Goal: Use online tool/utility: Utilize a website feature to perform a specific function

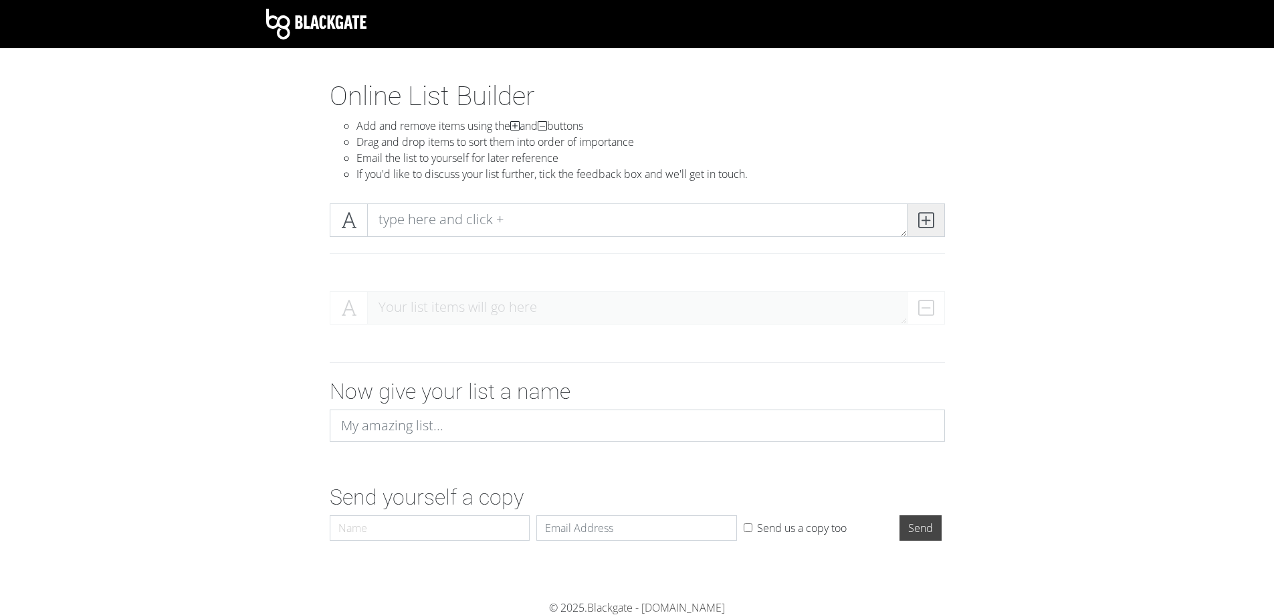
click at [924, 213] on icon at bounding box center [925, 219] width 15 height 13
click at [923, 217] on icon at bounding box center [925, 219] width 15 height 13
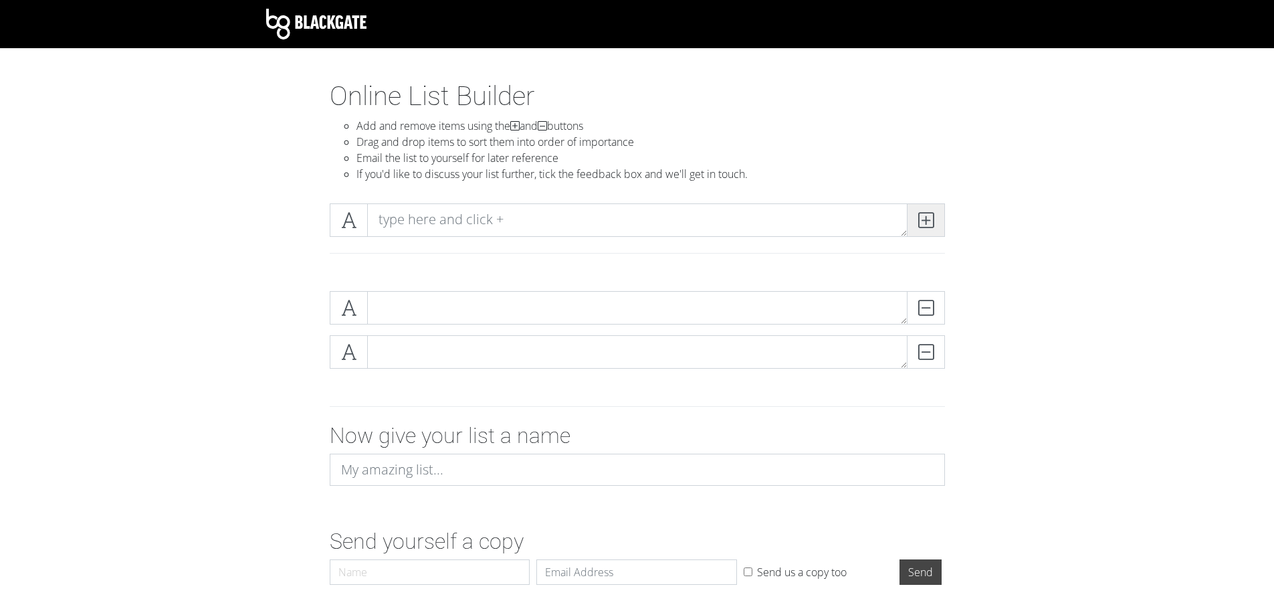
click at [923, 217] on icon at bounding box center [925, 219] width 15 height 13
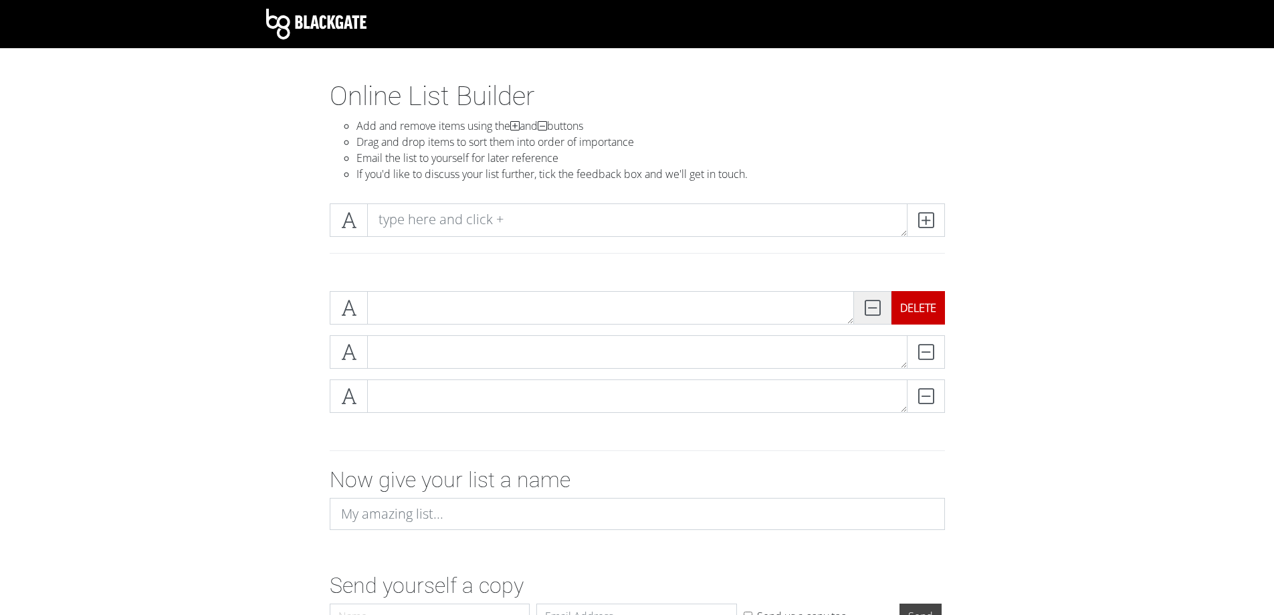
click at [924, 314] on div "DELETE" at bounding box center [918, 307] width 54 height 33
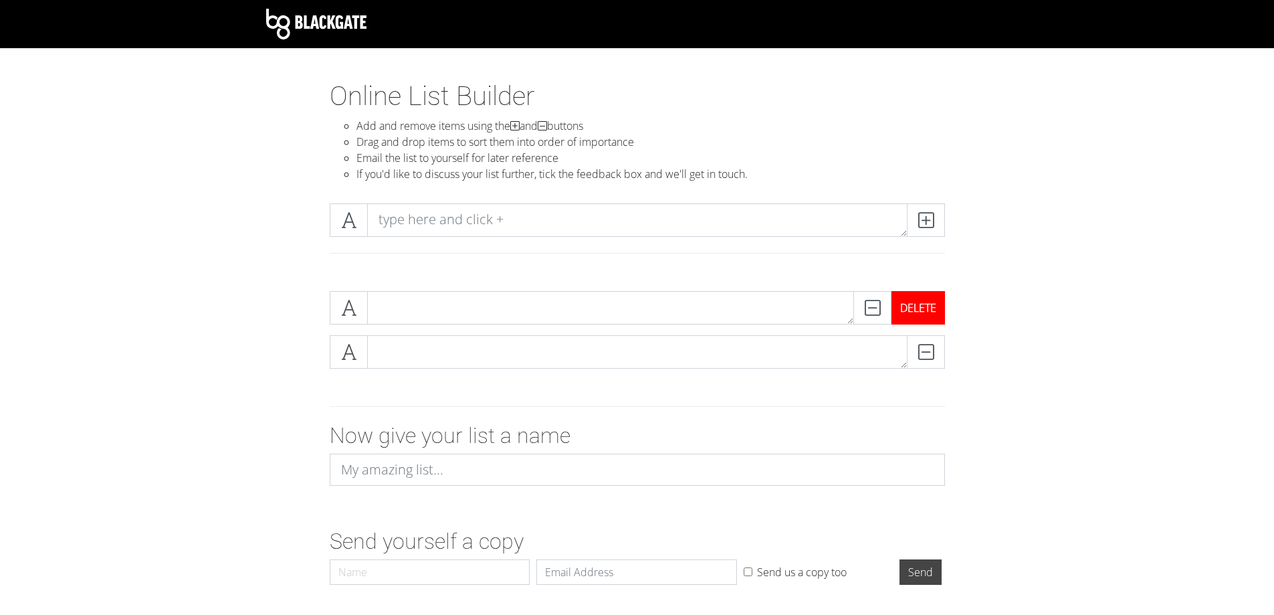
click at [926, 312] on div "DELETE" at bounding box center [918, 307] width 54 height 33
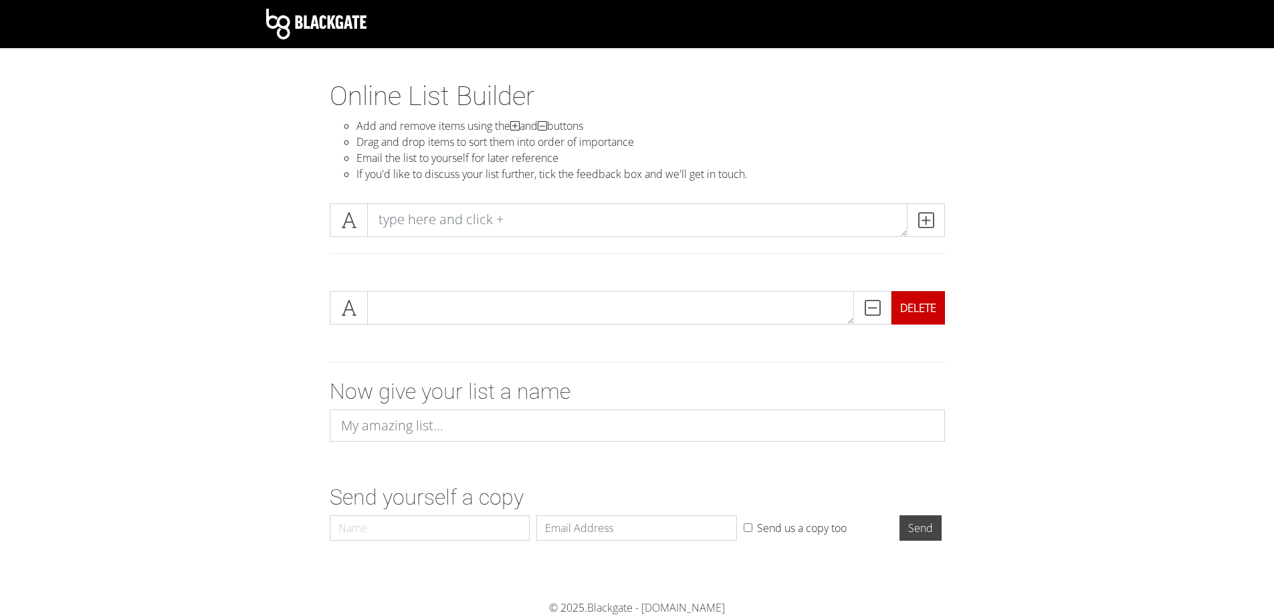
click at [926, 312] on div "DELETE" at bounding box center [918, 307] width 54 height 33
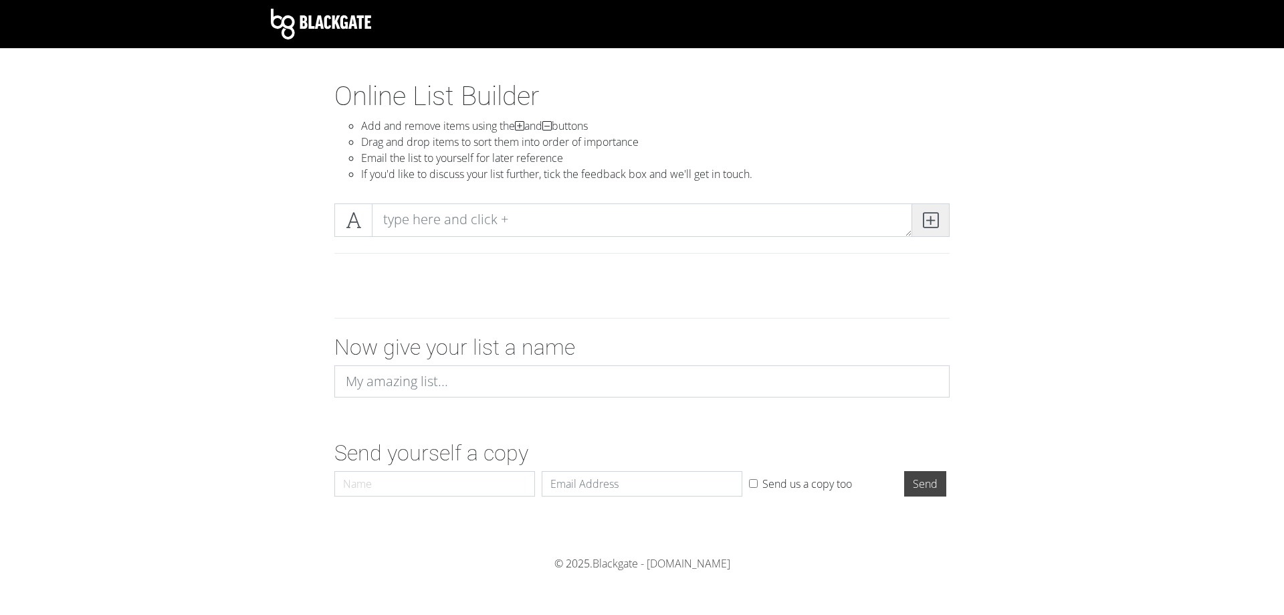
click at [931, 222] on icon at bounding box center [930, 219] width 15 height 13
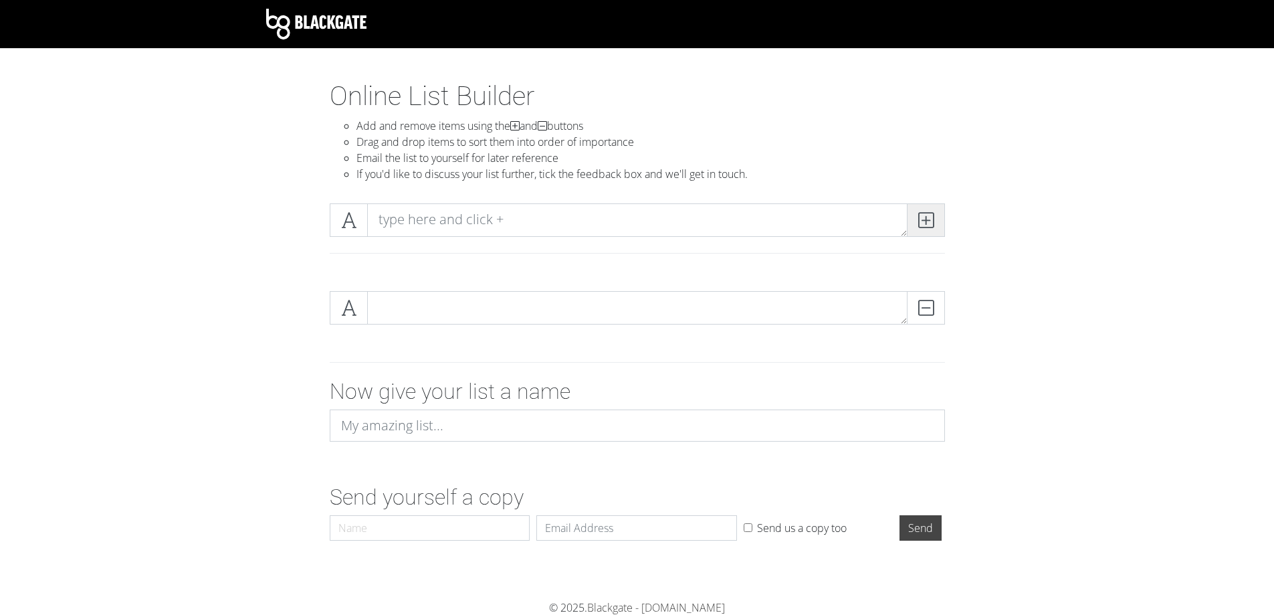
click at [931, 222] on icon at bounding box center [925, 219] width 15 height 13
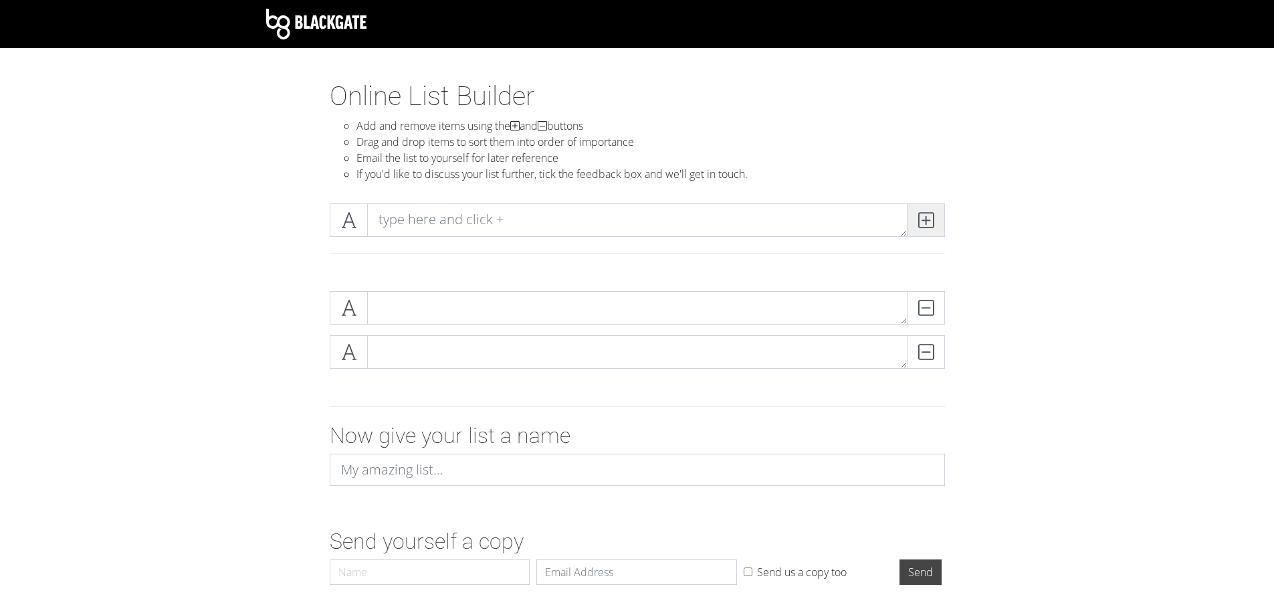
click at [931, 222] on icon at bounding box center [925, 219] width 15 height 13
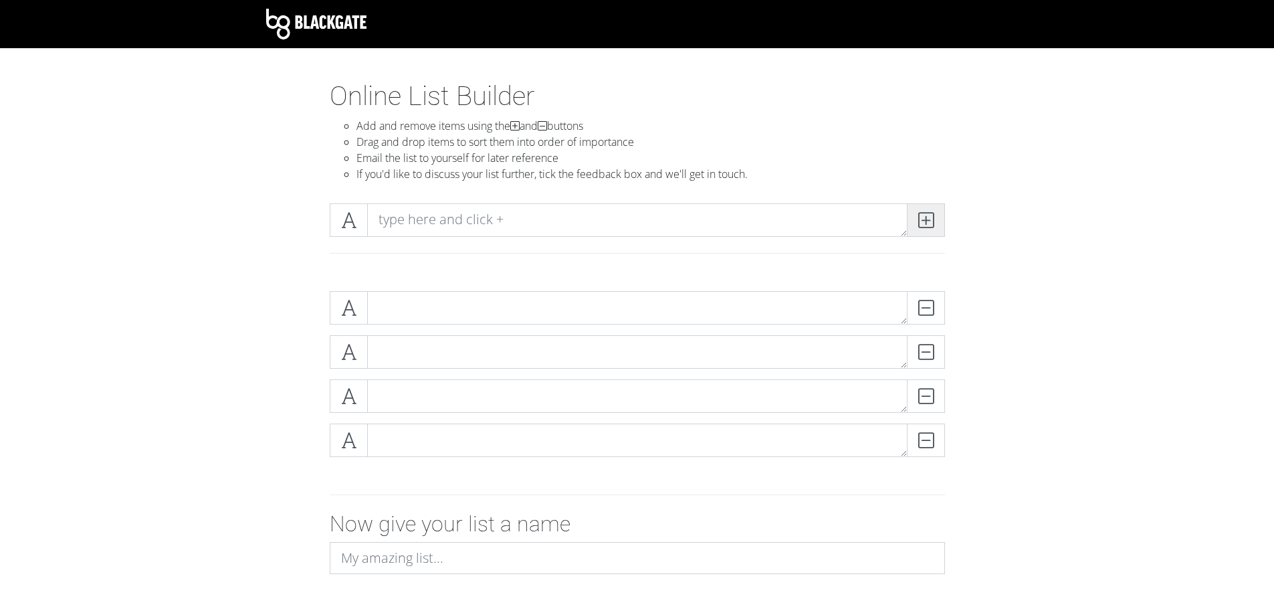
click at [931, 222] on icon at bounding box center [925, 219] width 15 height 13
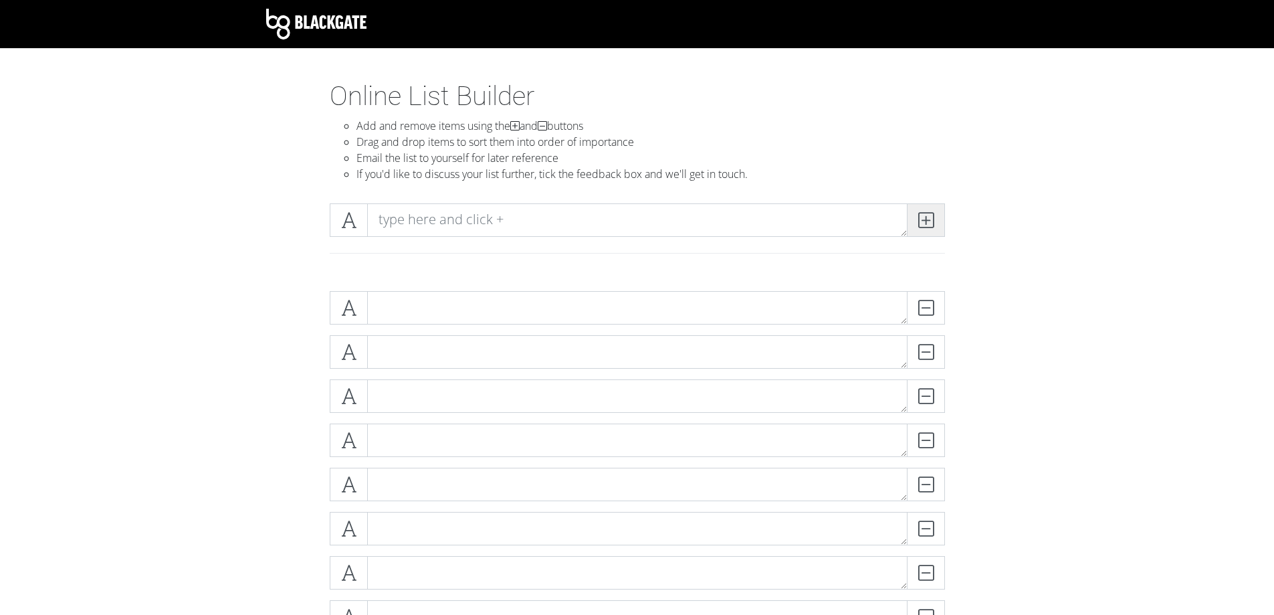
click at [931, 222] on icon at bounding box center [925, 219] width 15 height 13
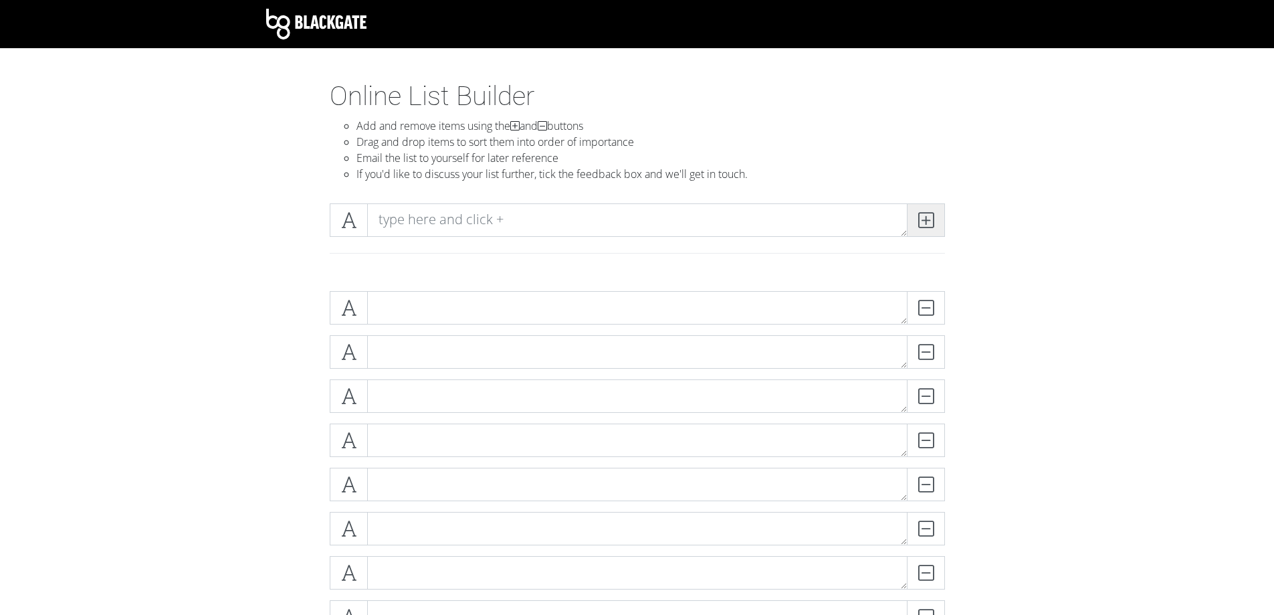
click at [931, 222] on icon at bounding box center [925, 219] width 15 height 13
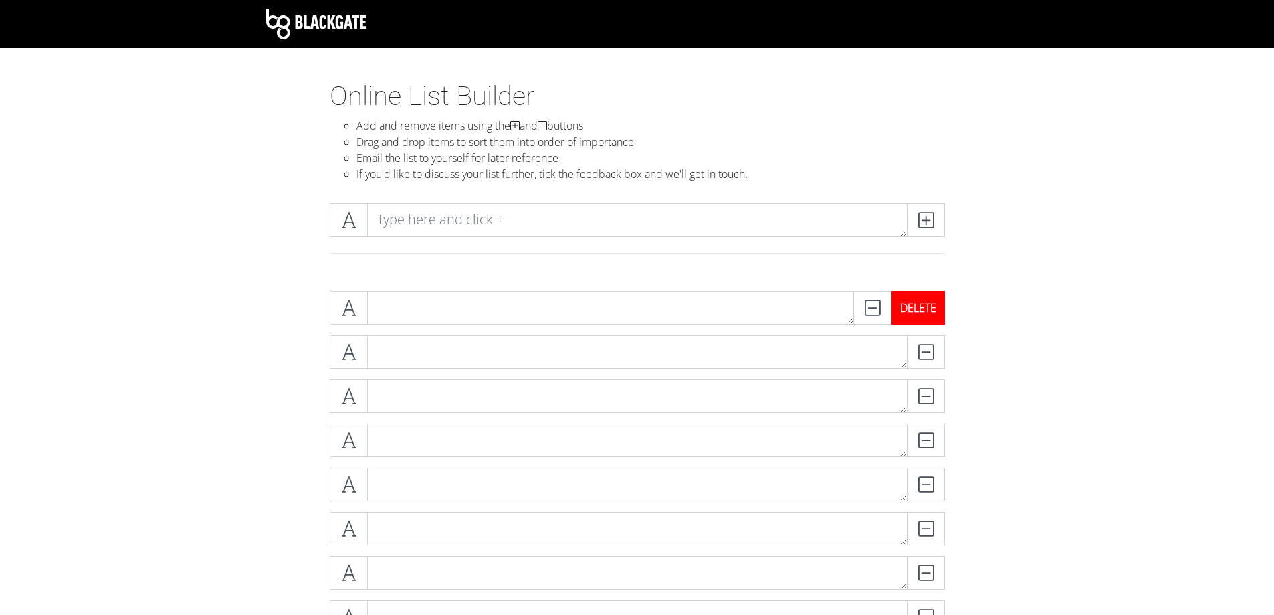
click at [932, 303] on div "DELETE" at bounding box center [918, 307] width 54 height 33
click at [931, 303] on div "DELETE" at bounding box center [918, 307] width 54 height 33
click at [930, 303] on div "DELETE" at bounding box center [918, 307] width 54 height 33
click at [930, 304] on div "DELETE" at bounding box center [918, 307] width 54 height 33
click at [945, 335] on div "DELETE" at bounding box center [945, 351] width 0 height 33
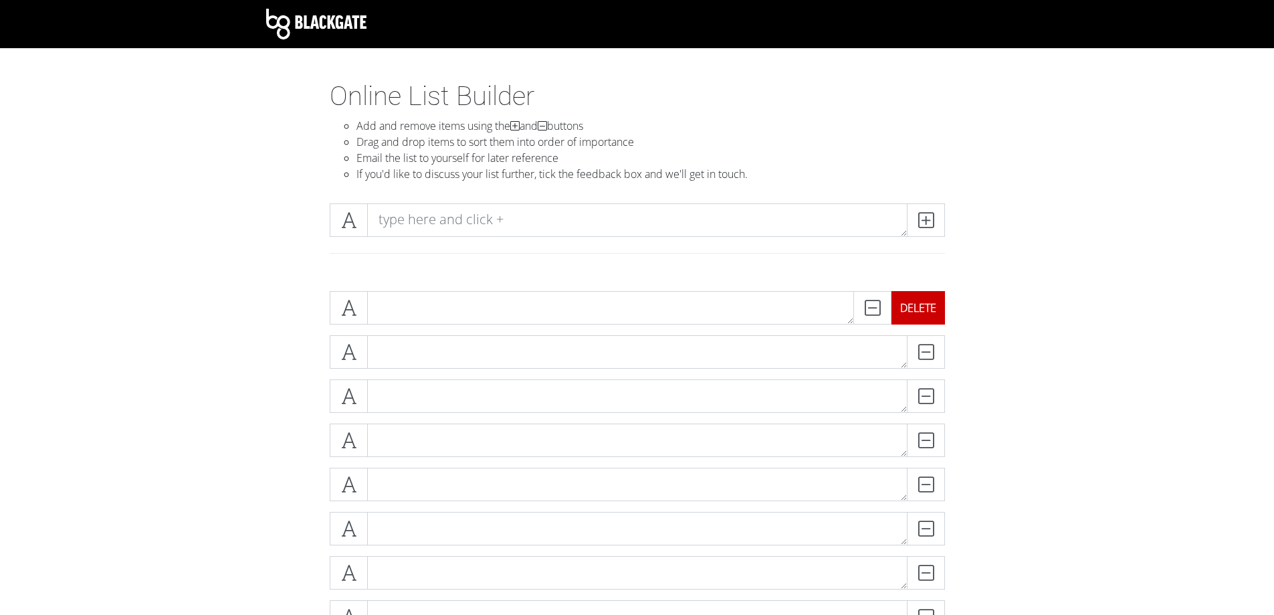
click at [930, 304] on div "DELETE" at bounding box center [918, 307] width 54 height 33
click at [945, 335] on div "DELETE" at bounding box center [945, 351] width 0 height 33
click at [930, 304] on div "DELETE" at bounding box center [918, 307] width 54 height 33
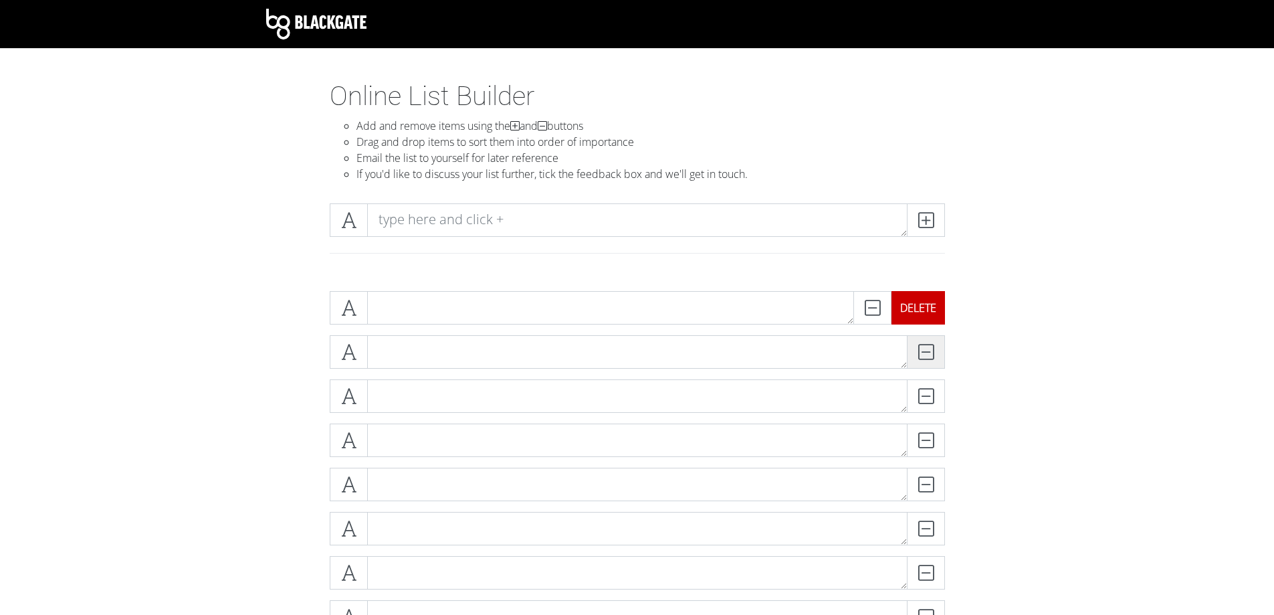
click at [945, 335] on div "DELETE" at bounding box center [945, 351] width 0 height 33
click at [930, 304] on div "DELETE" at bounding box center [918, 307] width 54 height 33
click at [929, 304] on div "DELETE" at bounding box center [918, 307] width 54 height 33
click at [945, 335] on div "DELETE" at bounding box center [945, 351] width 0 height 33
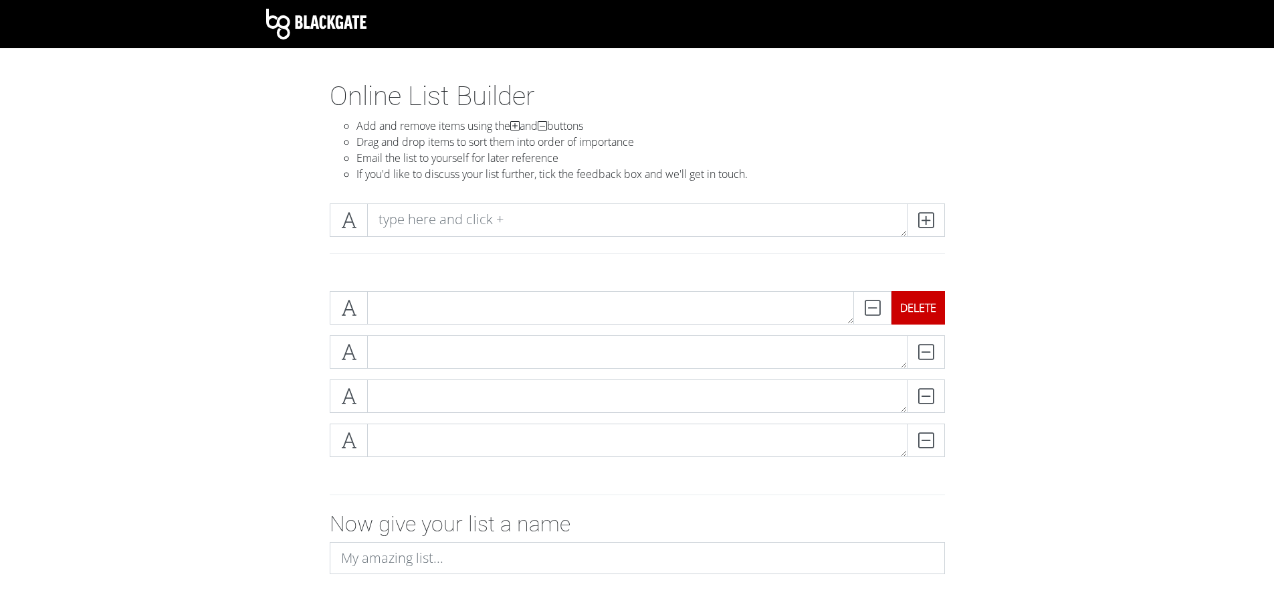
click at [929, 304] on div "DELETE" at bounding box center [918, 307] width 54 height 33
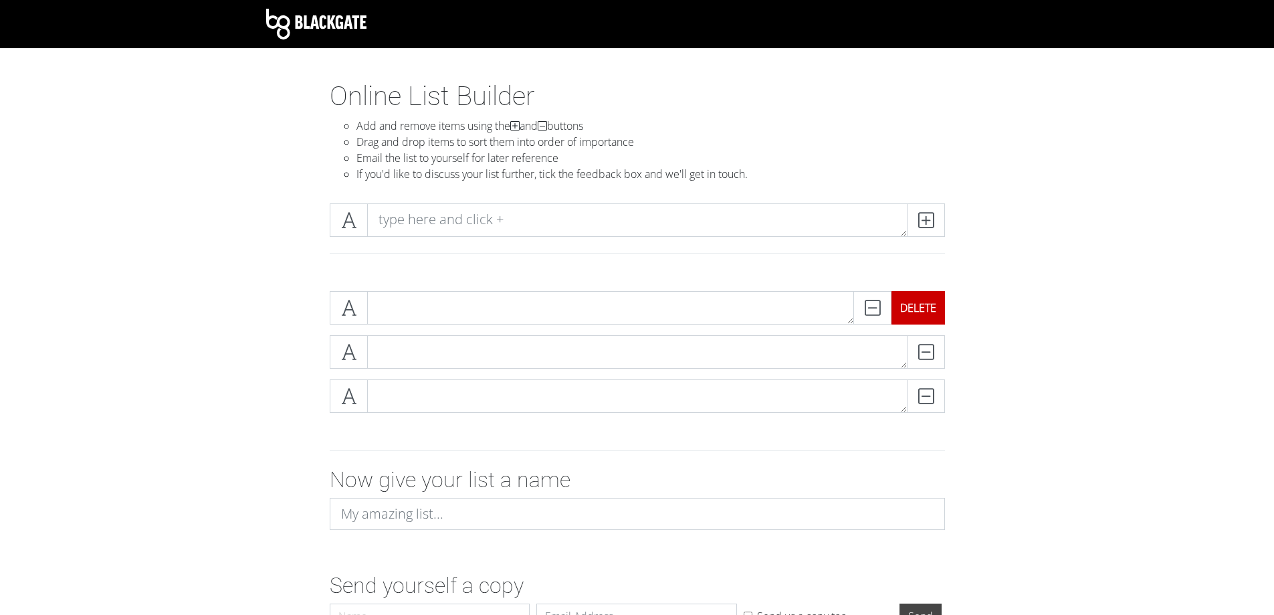
click at [929, 304] on div "DELETE" at bounding box center [918, 307] width 54 height 33
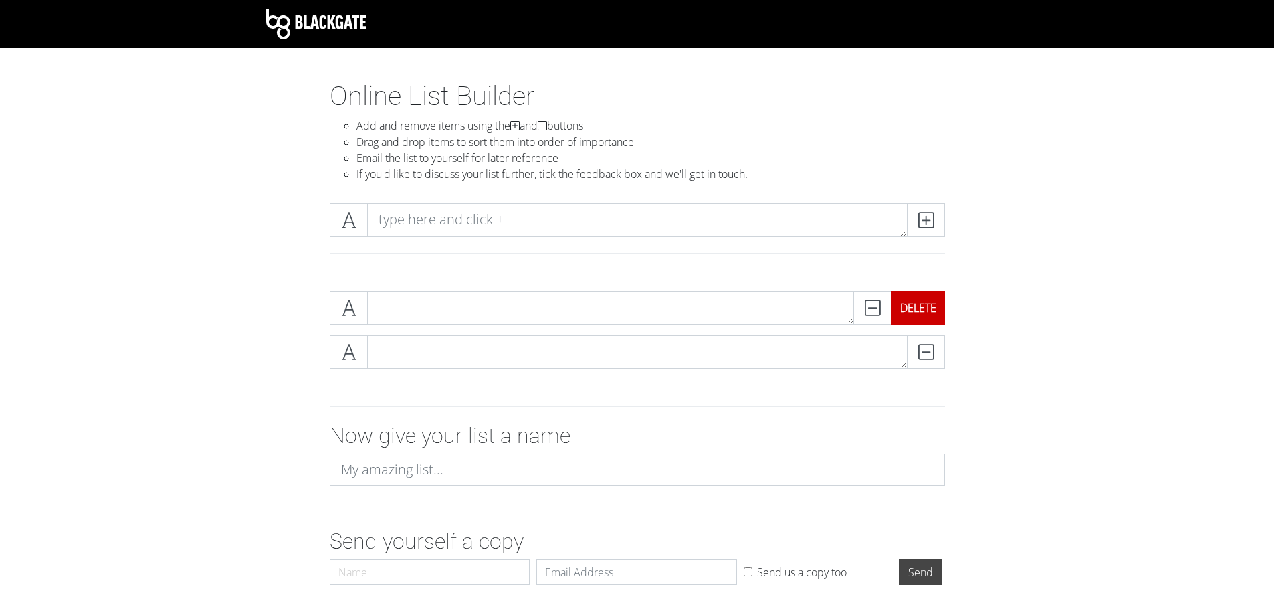
click at [929, 304] on div "DELETE" at bounding box center [918, 307] width 54 height 33
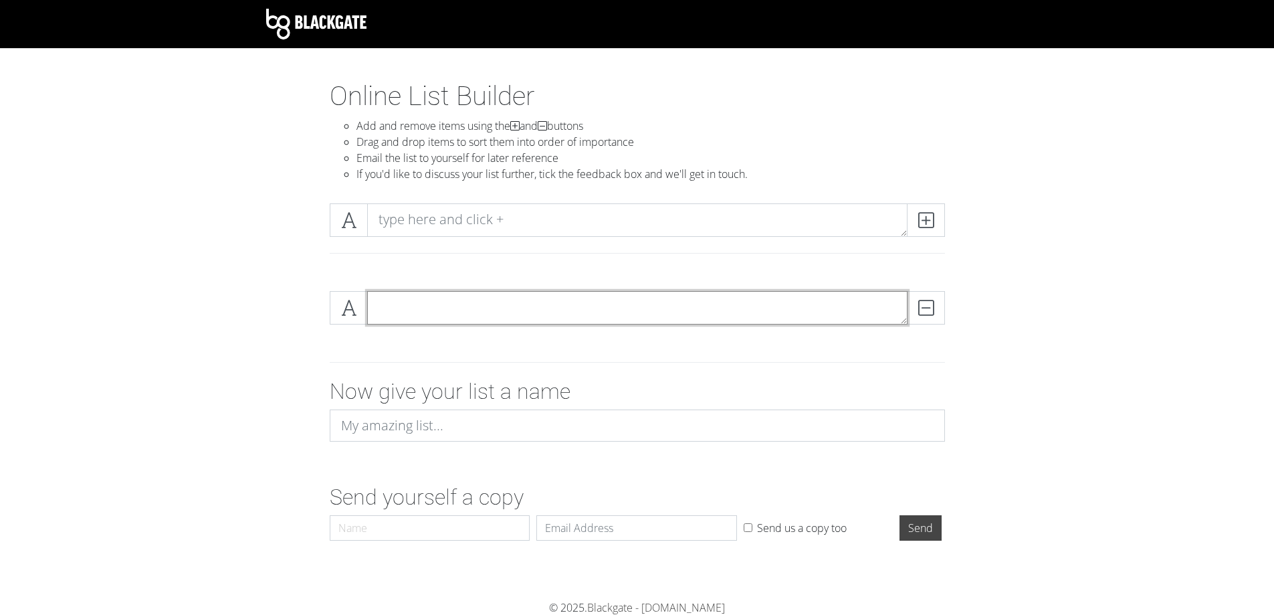
click at [609, 319] on textarea at bounding box center [637, 307] width 540 height 33
click at [935, 307] on div "DELETE" at bounding box center [918, 307] width 54 height 33
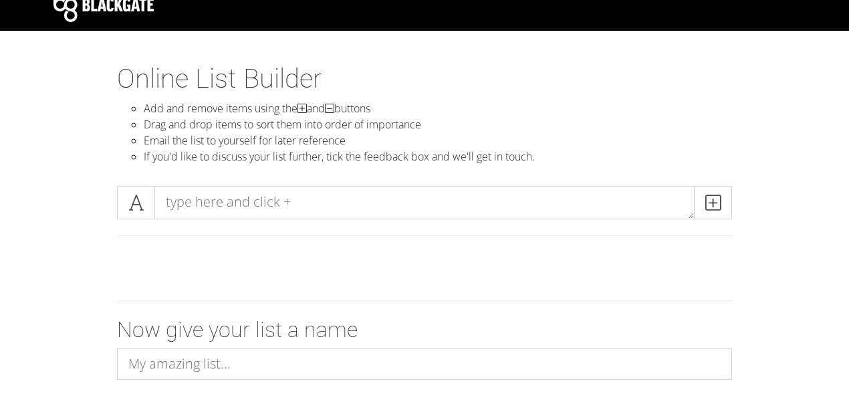
scroll to position [44, 0]
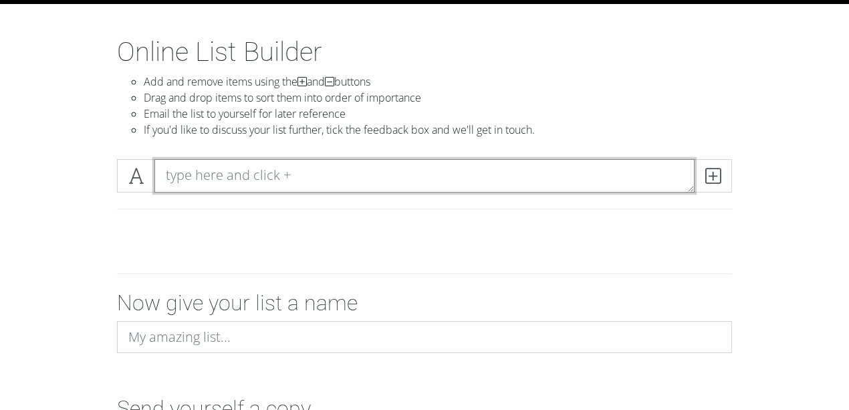
click at [246, 174] on textarea at bounding box center [424, 175] width 540 height 33
type textarea "g"
drag, startPoint x: 221, startPoint y: 179, endPoint x: 208, endPoint y: 177, distance: 12.8
click at [208, 177] on textarea "Goal Diggers" at bounding box center [424, 175] width 540 height 33
click at [271, 174] on textarea "Goal Diggers" at bounding box center [424, 175] width 540 height 33
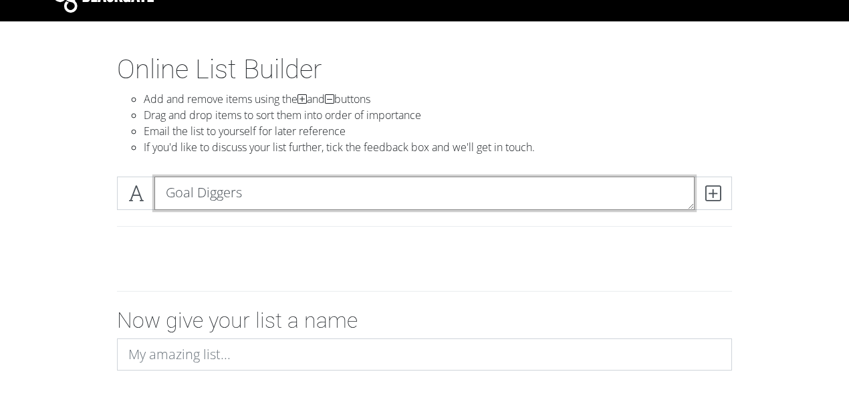
scroll to position [89, 0]
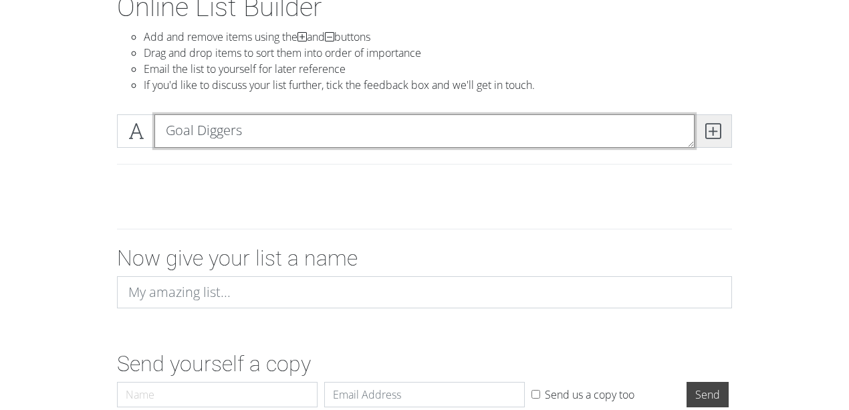
type textarea "Goal Diggers"
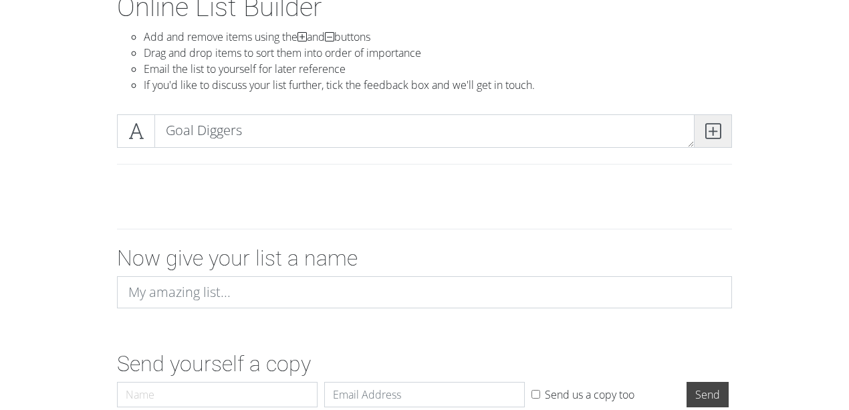
click at [726, 138] on span at bounding box center [713, 130] width 38 height 33
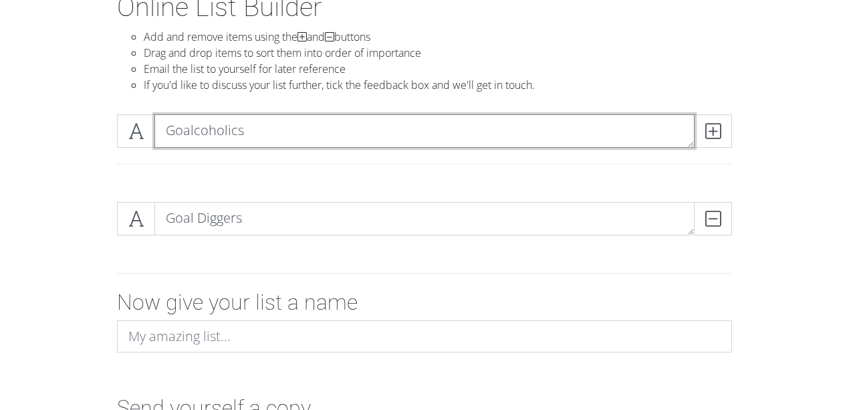
click at [193, 135] on textarea "Goalcoholics" at bounding box center [424, 130] width 540 height 33
click at [286, 131] on textarea "Goal coholics" at bounding box center [424, 130] width 540 height 33
drag, startPoint x: 192, startPoint y: 128, endPoint x: 152, endPoint y: 133, distance: 39.7
click at [152, 133] on div "Goal coholics" at bounding box center [424, 130] width 615 height 33
click at [253, 132] on textarea "Goal coholics" at bounding box center [424, 130] width 540 height 33
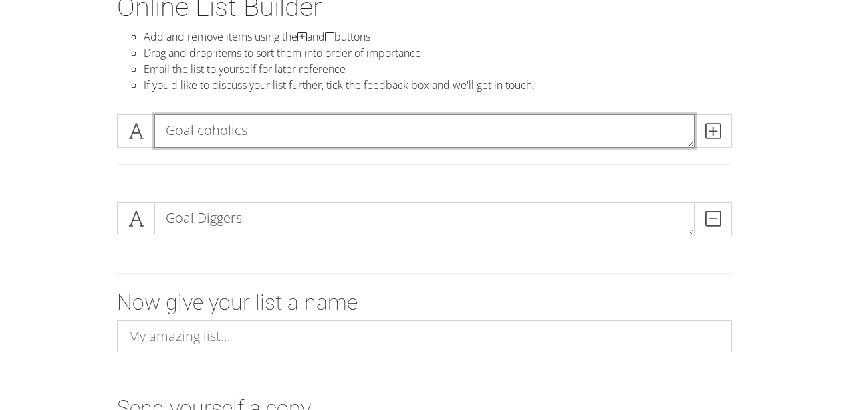
click at [196, 131] on textarea "Goal coholics" at bounding box center [424, 130] width 540 height 33
click at [183, 132] on textarea "Goalcoholics" at bounding box center [424, 130] width 540 height 33
click at [191, 133] on textarea "Go alcoholics" at bounding box center [424, 130] width 540 height 33
drag, startPoint x: 195, startPoint y: 132, endPoint x: 189, endPoint y: 132, distance: 6.7
click at [189, 132] on textarea "Go alcoholics" at bounding box center [424, 130] width 540 height 33
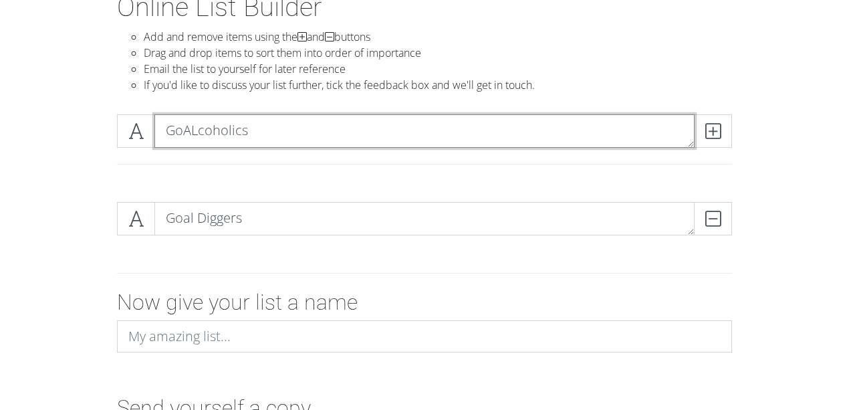
click at [198, 131] on textarea "GoALcoholics" at bounding box center [424, 130] width 540 height 33
click at [267, 127] on textarea "GoAlcoholics" at bounding box center [424, 130] width 540 height 33
type textarea "GoAlcoholics"
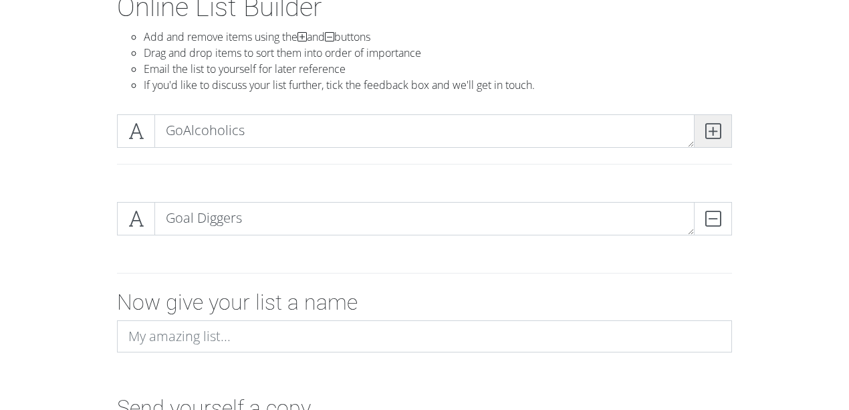
click at [705, 140] on span at bounding box center [713, 130] width 38 height 33
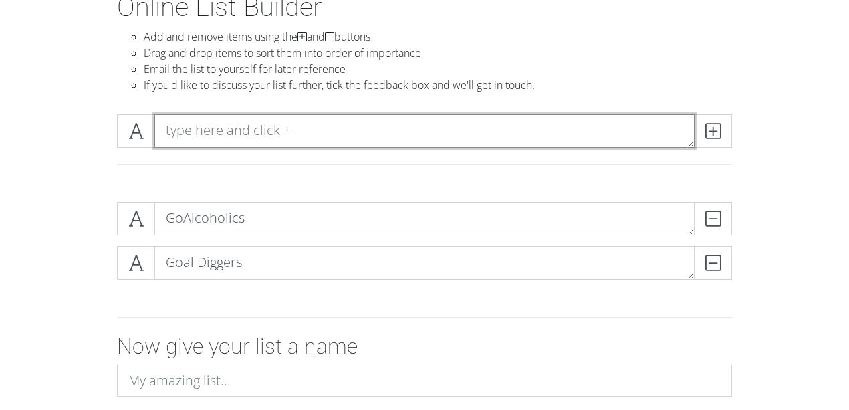
click at [223, 130] on textarea at bounding box center [424, 130] width 540 height 33
drag, startPoint x: 421, startPoint y: 142, endPoint x: 376, endPoint y: 154, distance: 47.2
click at [421, 164] on div "Dirty Nutmegs" at bounding box center [424, 147] width 635 height 66
type textarea "Dirty Nutmegs"
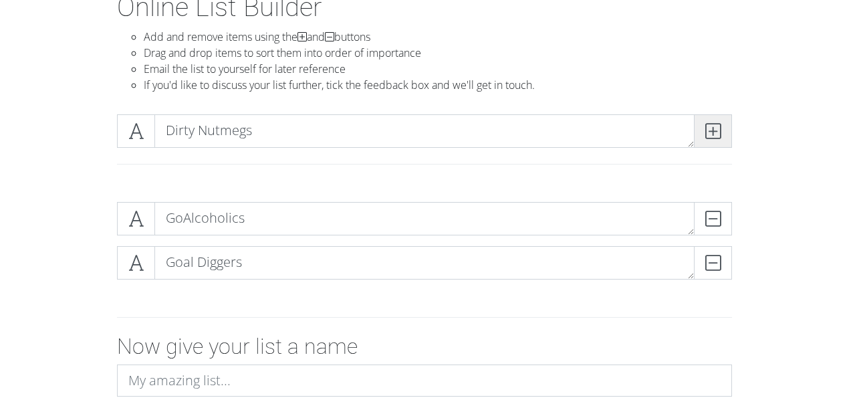
click at [722, 126] on span at bounding box center [713, 130] width 38 height 33
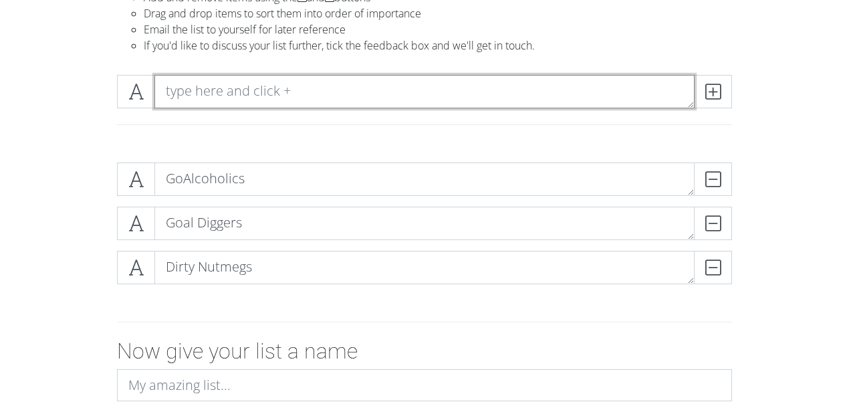
scroll to position [134, 0]
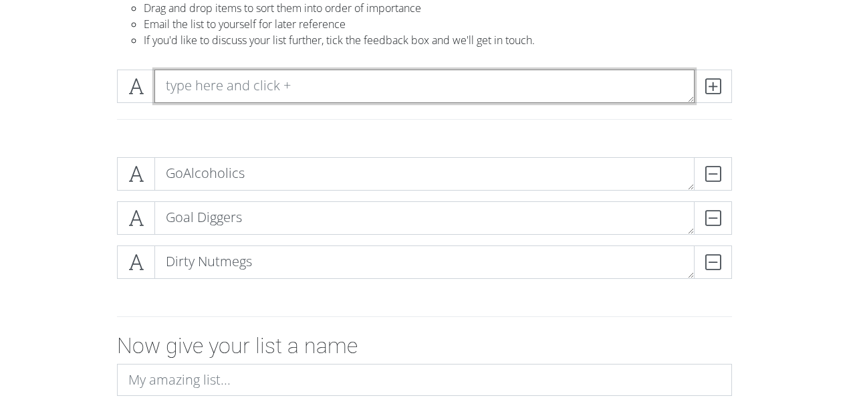
click at [302, 86] on textarea at bounding box center [424, 86] width 540 height 33
type textarea "Golden BALLerZ"
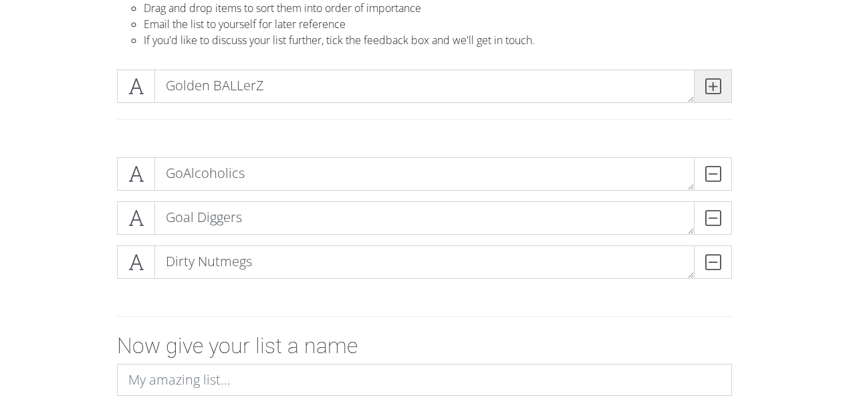
click at [708, 92] on icon at bounding box center [713, 86] width 15 height 13
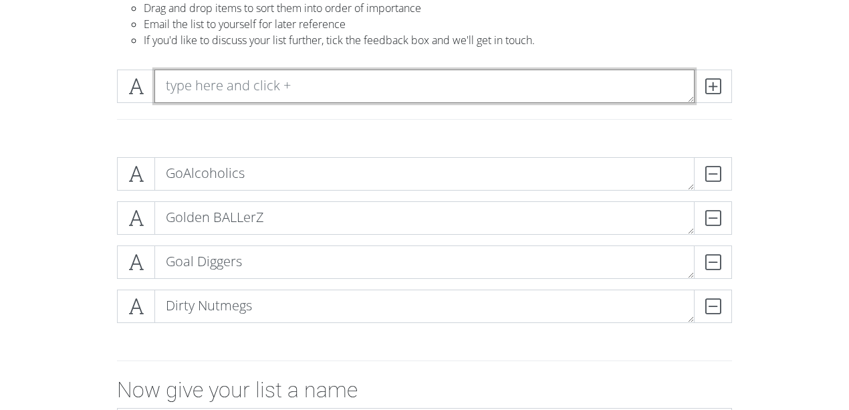
click at [243, 84] on textarea at bounding box center [424, 86] width 540 height 33
type textarea "Golden Ballz Ballerz"
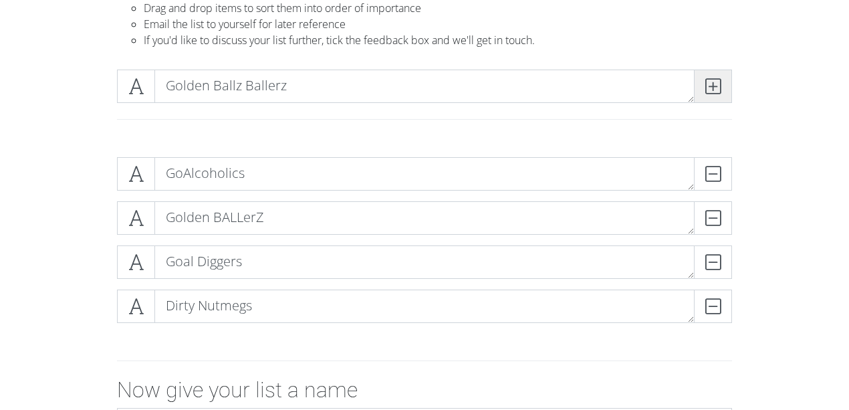
click at [700, 99] on span at bounding box center [713, 86] width 38 height 33
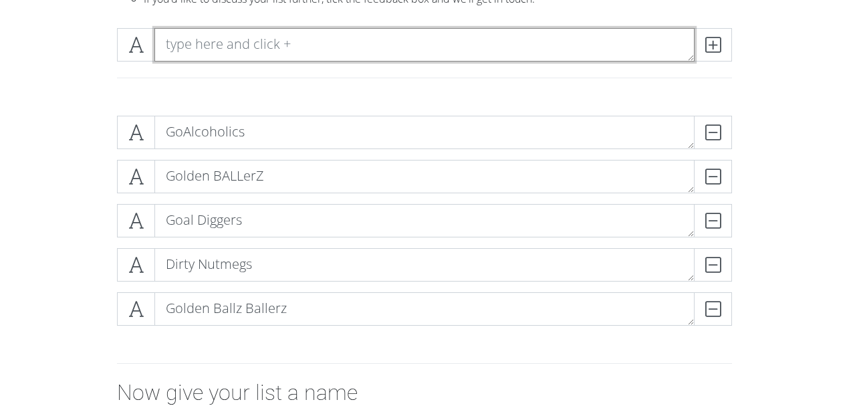
scroll to position [178, 0]
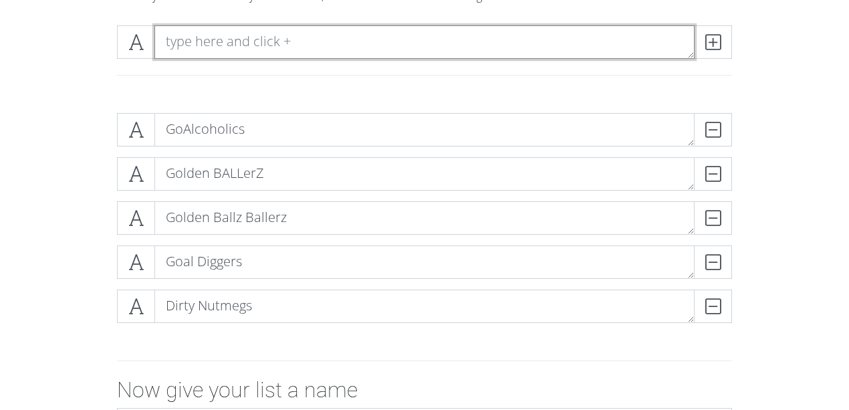
click at [220, 44] on textarea at bounding box center [424, 41] width 540 height 33
type textarea "Atak Serca"
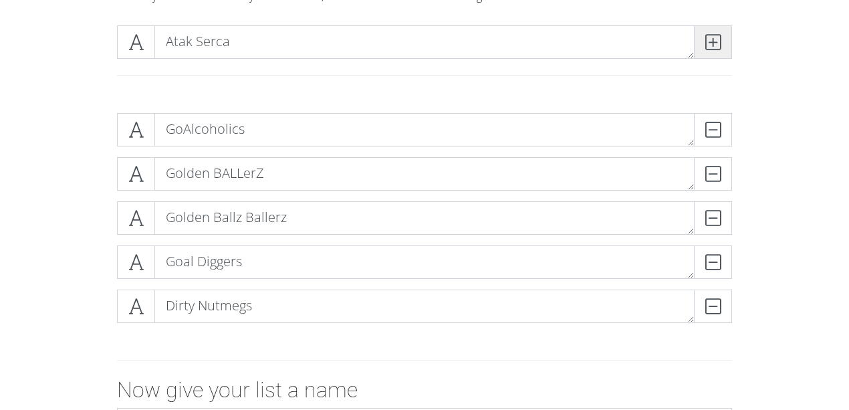
click at [725, 41] on span at bounding box center [713, 41] width 38 height 33
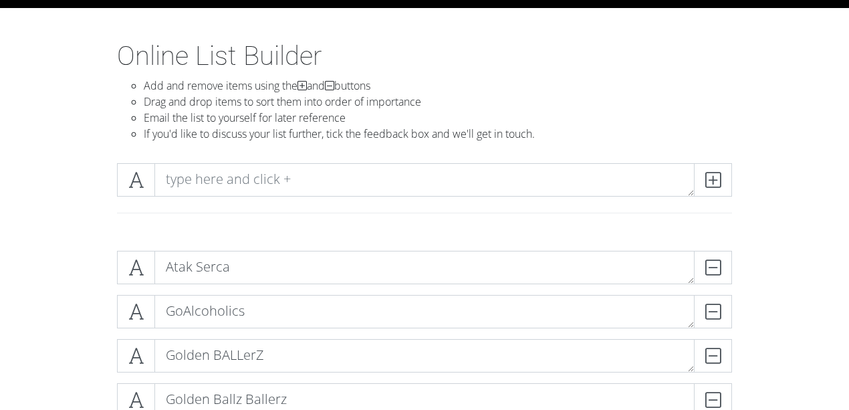
scroll to position [44, 0]
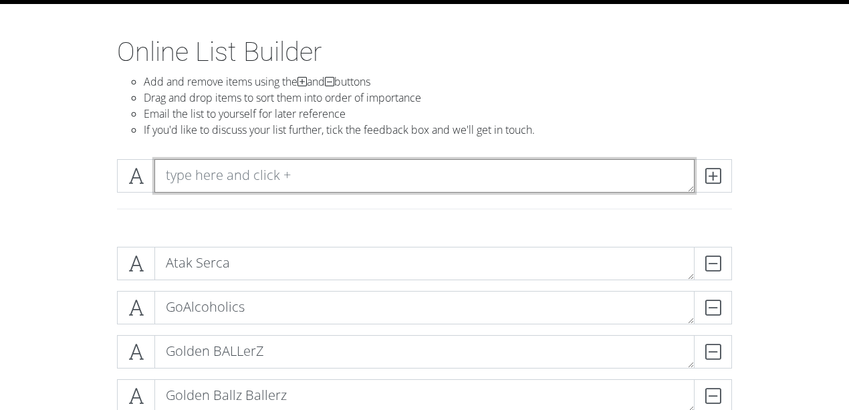
drag, startPoint x: 215, startPoint y: 170, endPoint x: 223, endPoint y: 177, distance: 11.0
click at [215, 170] on textarea at bounding box center [424, 175] width 540 height 33
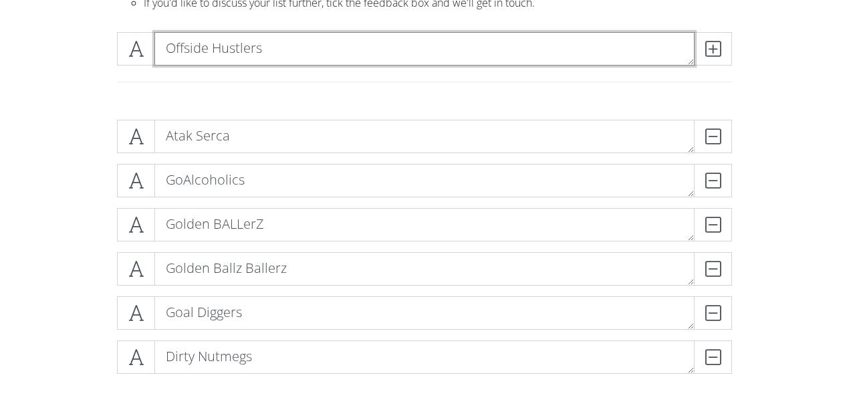
scroll to position [178, 0]
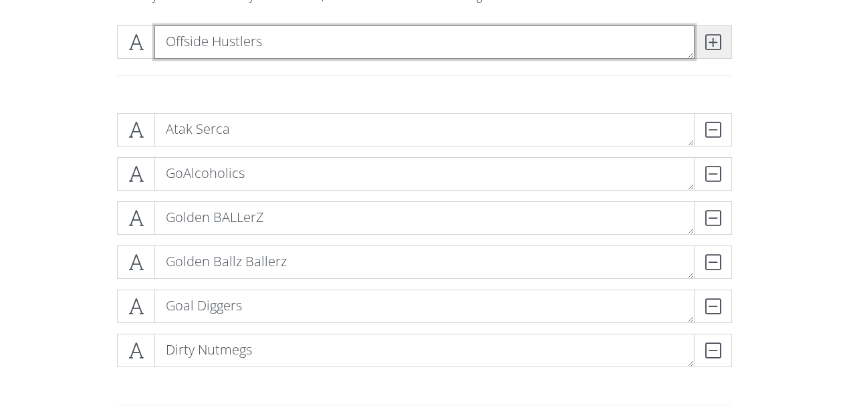
type textarea "Offside Hustlers"
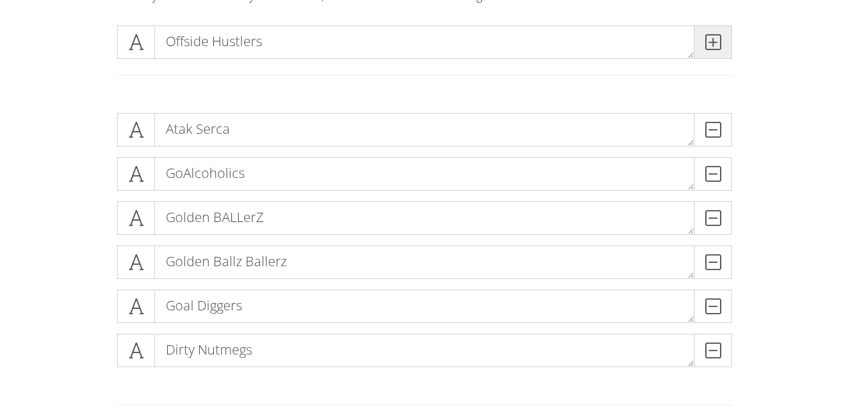
click at [716, 43] on icon at bounding box center [713, 41] width 15 height 13
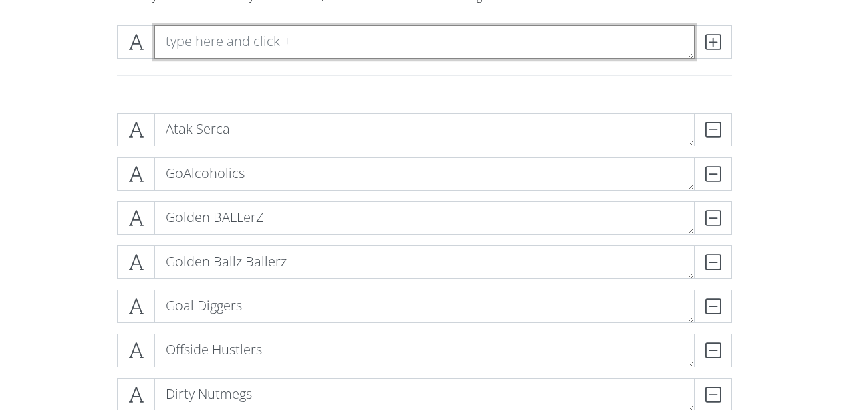
click at [231, 42] on textarea at bounding box center [424, 41] width 540 height 33
type textarea "Pressing Issues"
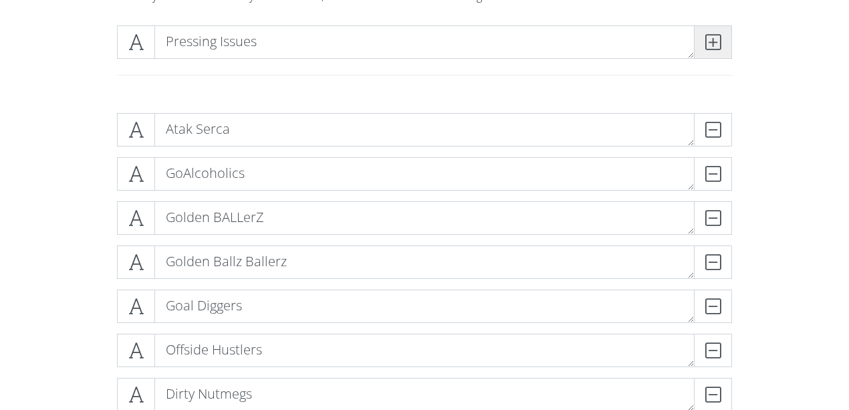
click at [718, 49] on icon at bounding box center [713, 41] width 15 height 13
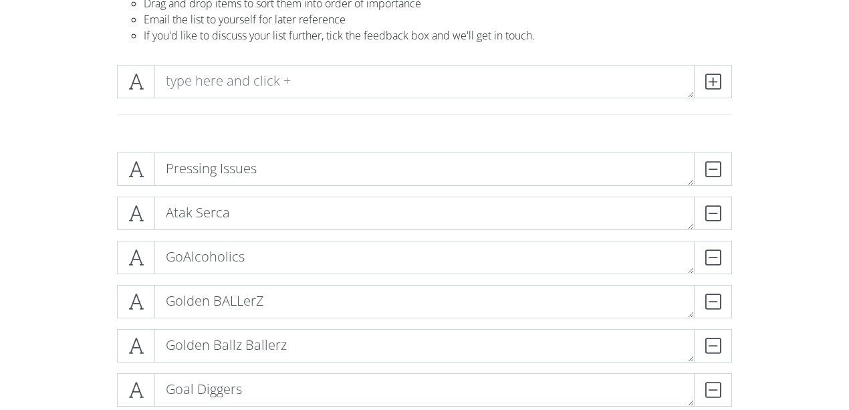
scroll to position [134, 0]
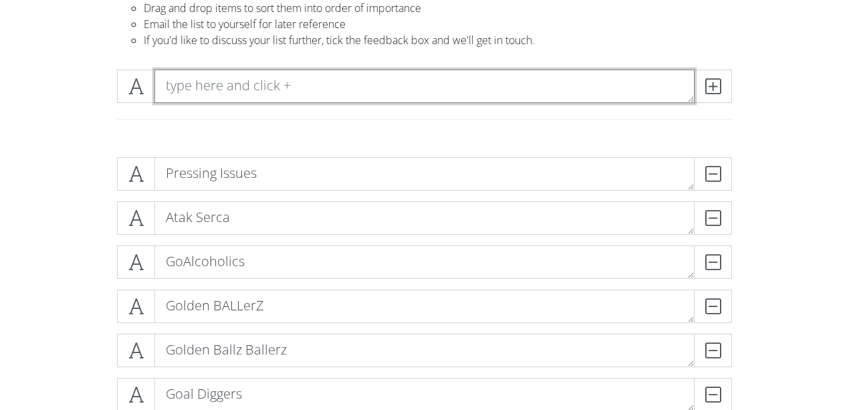
click at [244, 86] on textarea at bounding box center [424, 86] width 540 height 33
click at [355, 81] on textarea "Offside Immigrants" at bounding box center [424, 86] width 540 height 33
type textarea "Offside Immigrants"
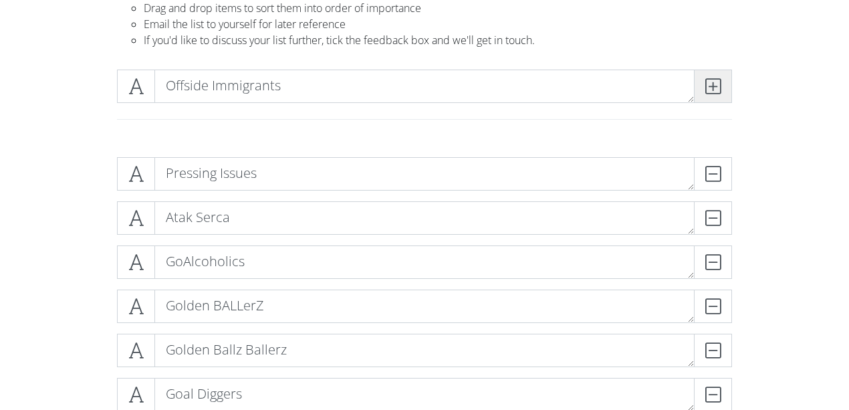
click at [718, 88] on icon at bounding box center [713, 86] width 15 height 13
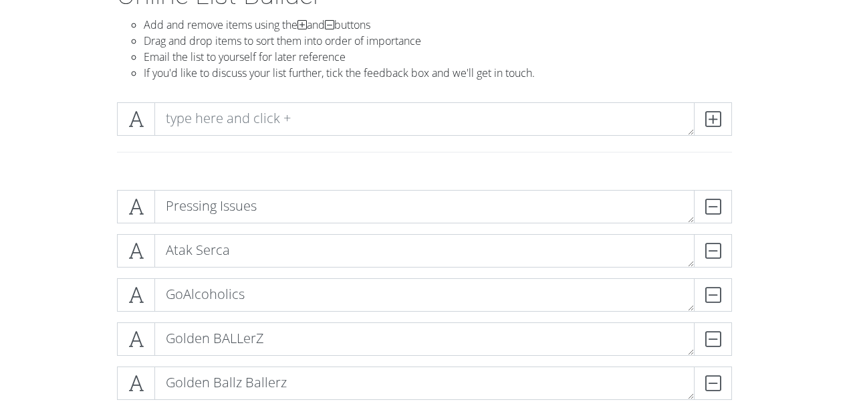
scroll to position [89, 0]
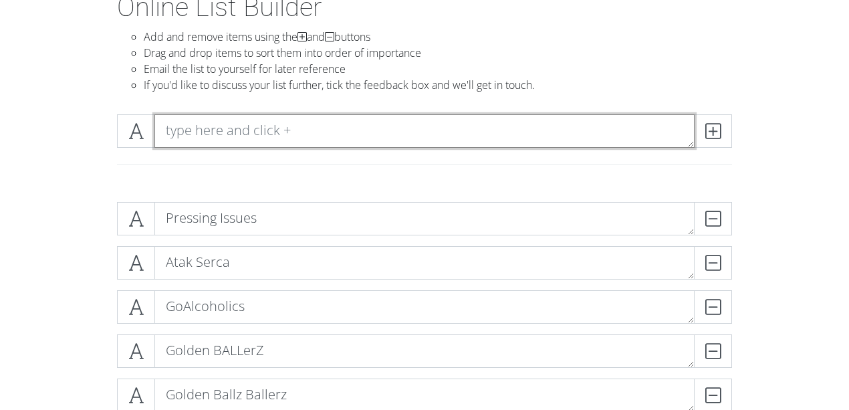
click at [253, 130] on textarea at bounding box center [424, 130] width 540 height 33
type textarea "Side Offenders"
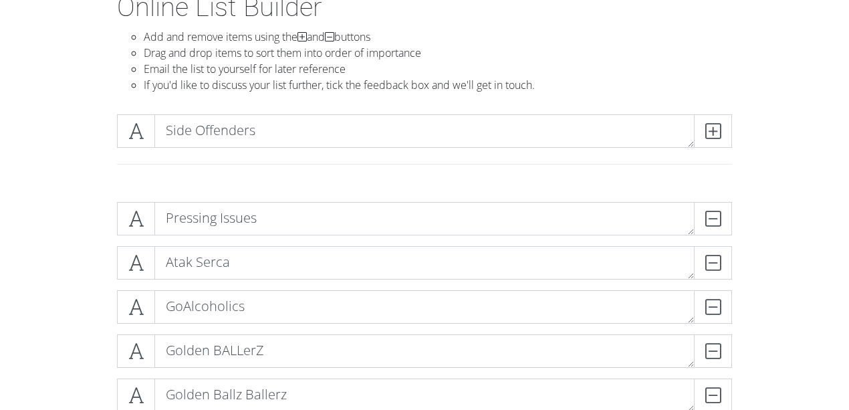
click at [607, 56] on li "Drag and drop items to sort them into order of importance" at bounding box center [438, 53] width 589 height 16
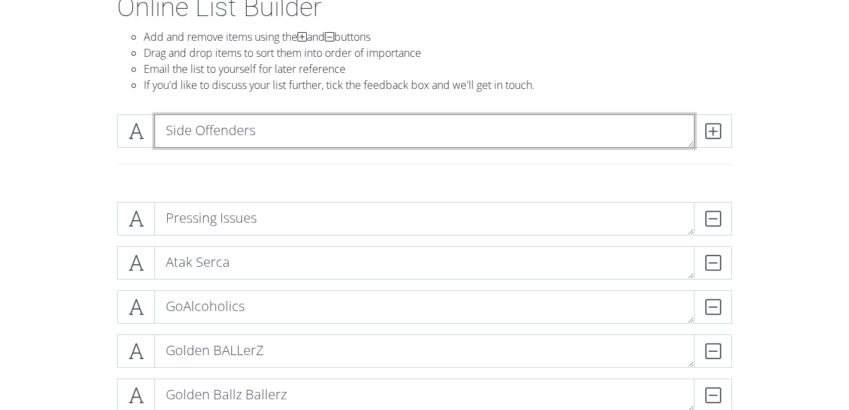
click at [212, 132] on textarea "Side Offenders" at bounding box center [424, 130] width 540 height 33
click at [296, 134] on textarea "Side Offenders" at bounding box center [424, 130] width 540 height 33
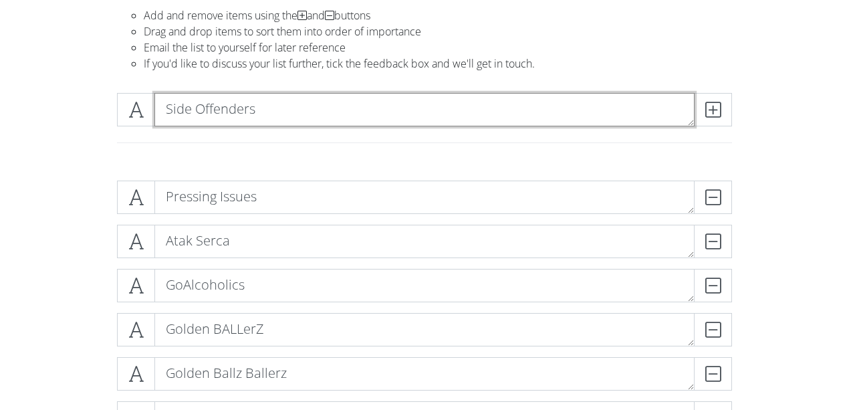
scroll to position [134, 0]
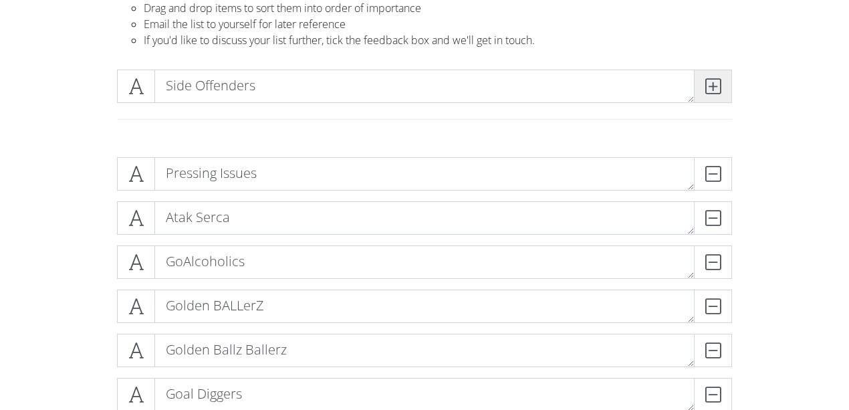
click at [697, 92] on span at bounding box center [713, 86] width 38 height 33
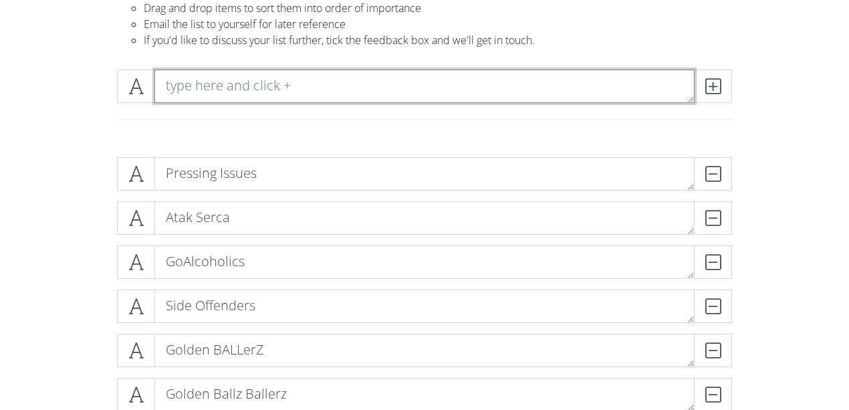
click at [242, 88] on textarea at bounding box center [424, 86] width 540 height 33
type textarea "The offside Syndycate"
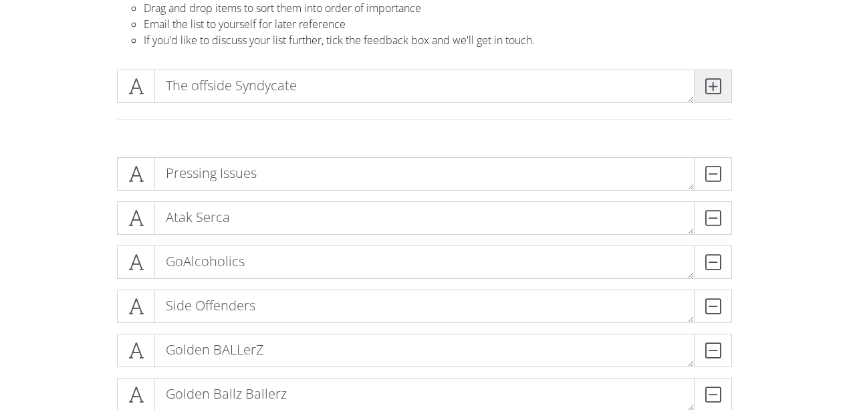
click at [714, 91] on icon at bounding box center [713, 86] width 15 height 13
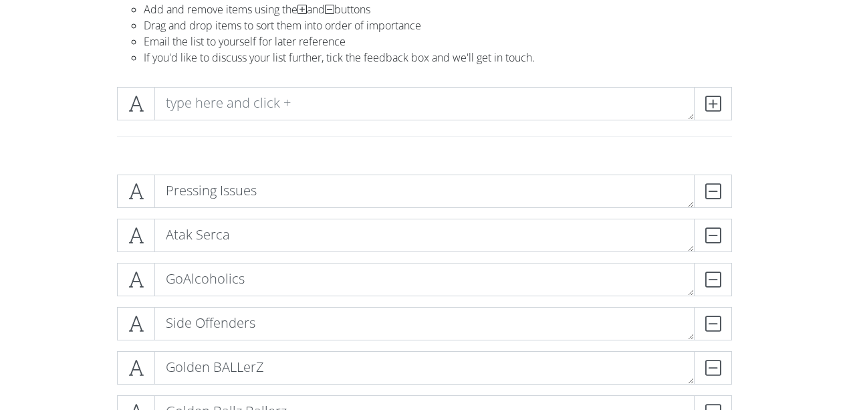
scroll to position [89, 0]
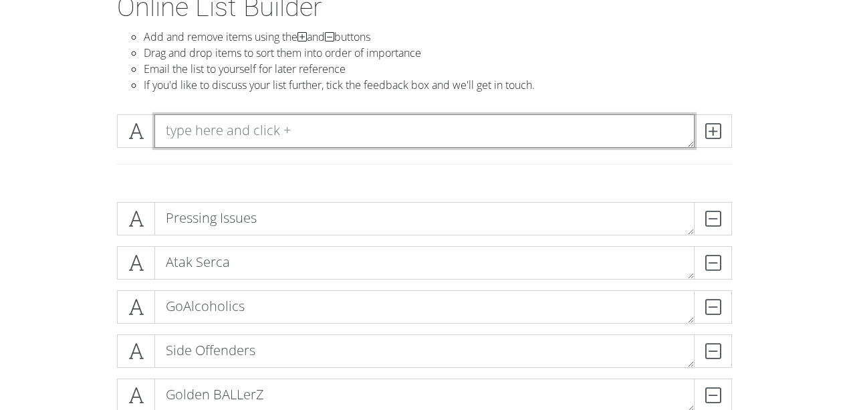
click at [249, 132] on textarea at bounding box center [424, 130] width 540 height 33
click at [352, 132] on textarea "Offside Orphans" at bounding box center [424, 130] width 540 height 33
type textarea "Offside Orphans"
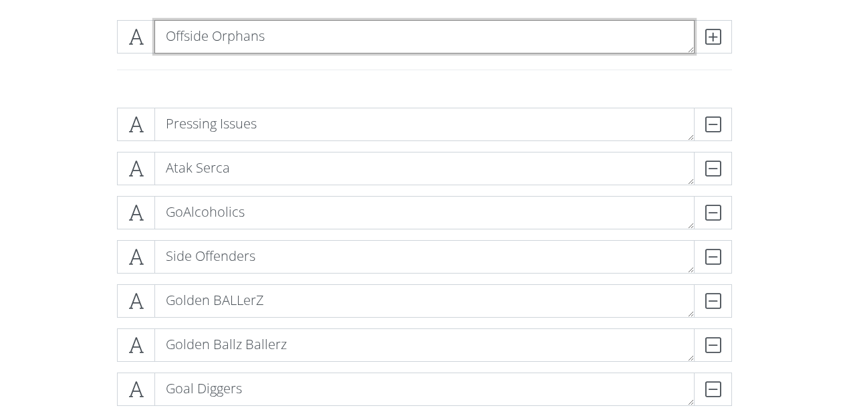
scroll to position [178, 0]
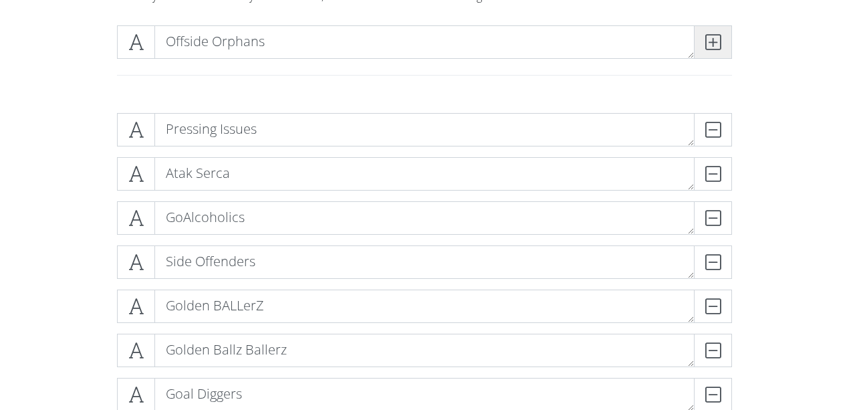
click at [718, 35] on icon at bounding box center [713, 41] width 15 height 13
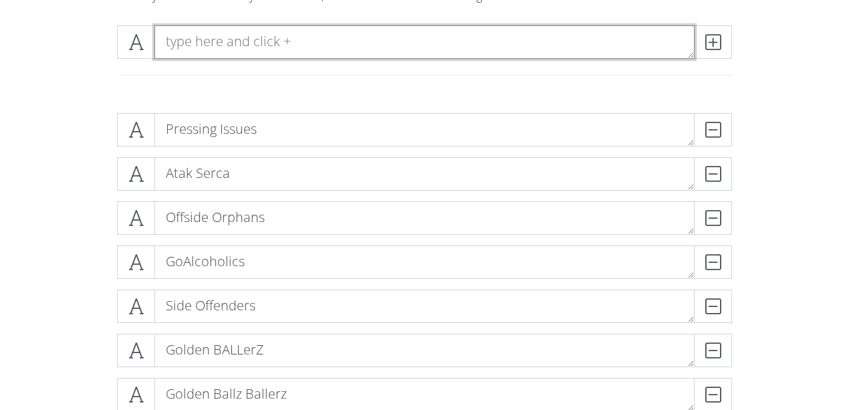
click at [237, 39] on textarea at bounding box center [424, 41] width 540 height 33
type textarea "VAR Victims"
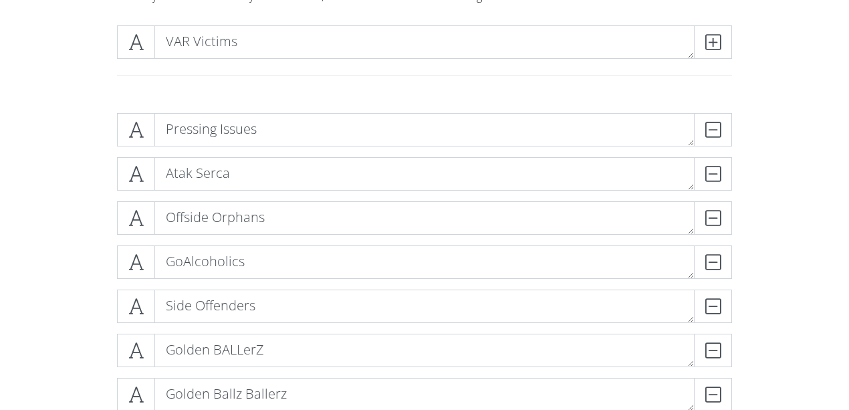
click at [405, 92] on div "VAR Victims" at bounding box center [424, 59] width 762 height 88
click at [718, 47] on icon at bounding box center [713, 41] width 15 height 13
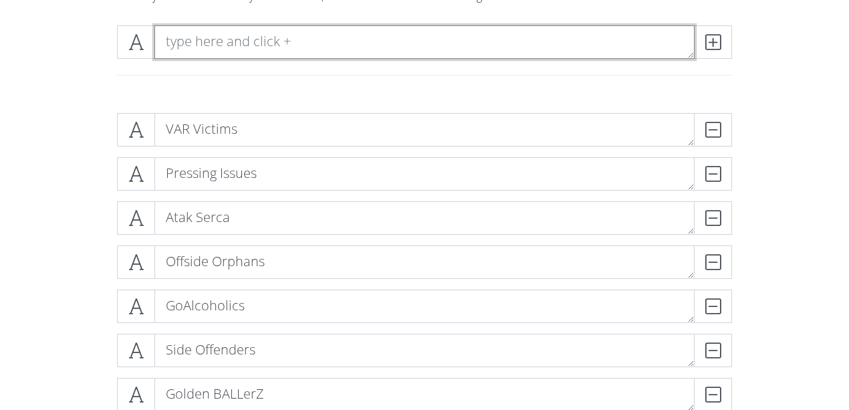
click at [199, 43] on textarea at bounding box center [424, 41] width 540 height 33
type textarea "Broken Legs Crew"
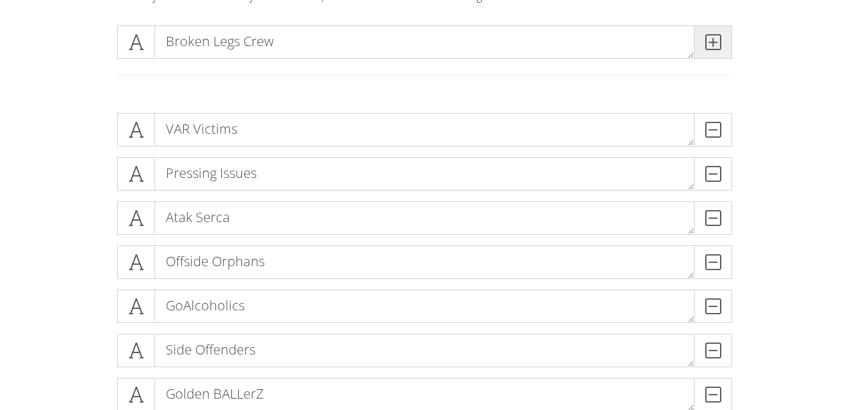
click at [722, 47] on span at bounding box center [713, 41] width 38 height 33
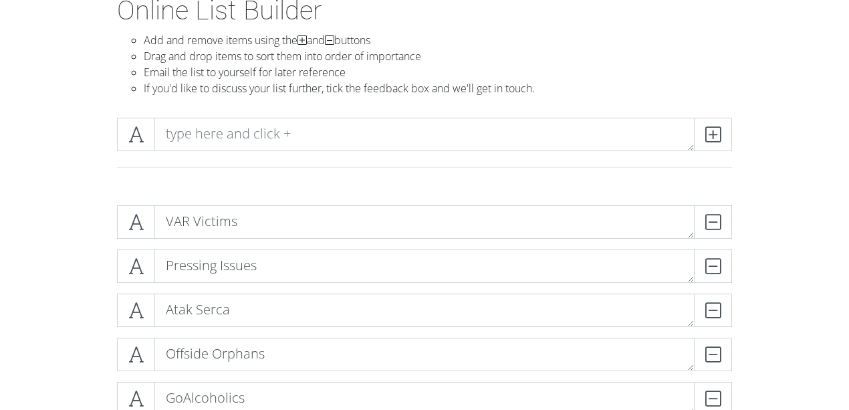
scroll to position [89, 0]
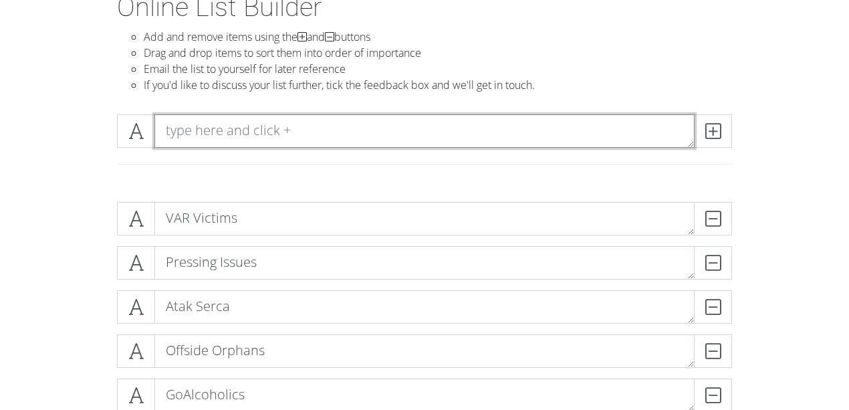
click at [217, 126] on textarea at bounding box center [424, 130] width 540 height 33
type textarea "NO Mercy Mentality"
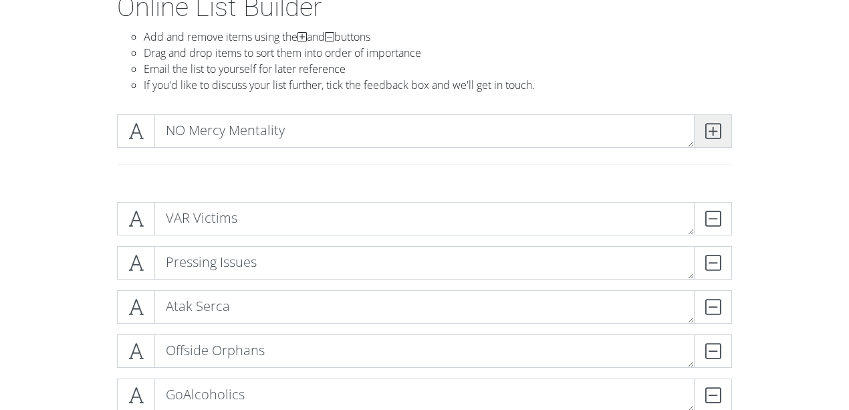
click at [714, 126] on icon at bounding box center [713, 130] width 15 height 13
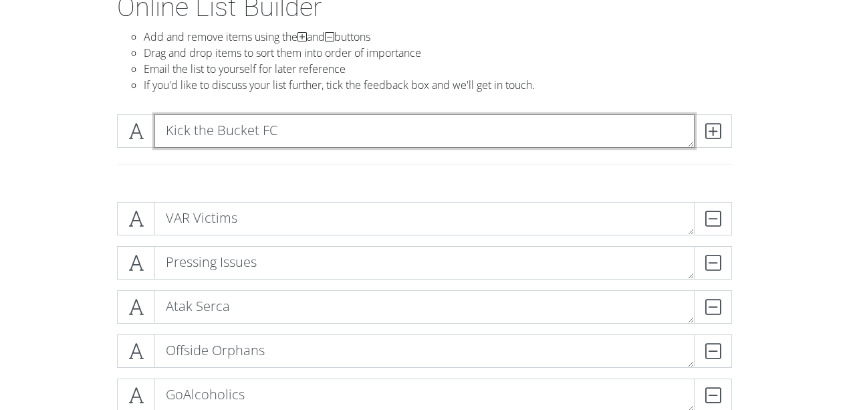
click at [316, 128] on textarea "Kick the Bucket FC" at bounding box center [424, 130] width 540 height 33
type textarea "Kick the Bucket FC"
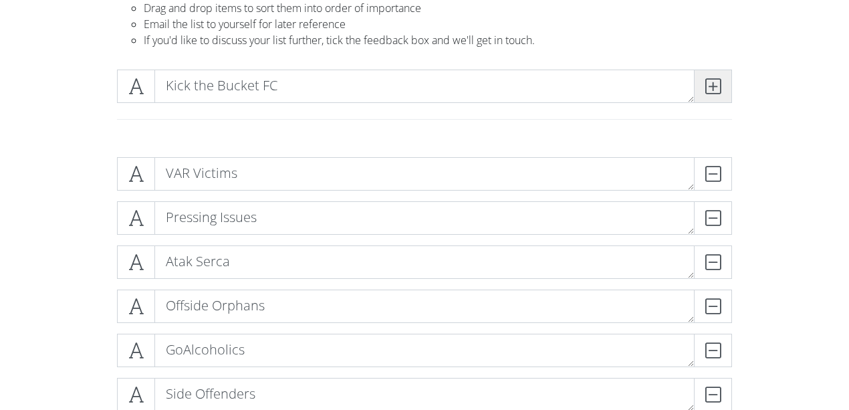
click at [716, 92] on icon at bounding box center [713, 86] width 15 height 13
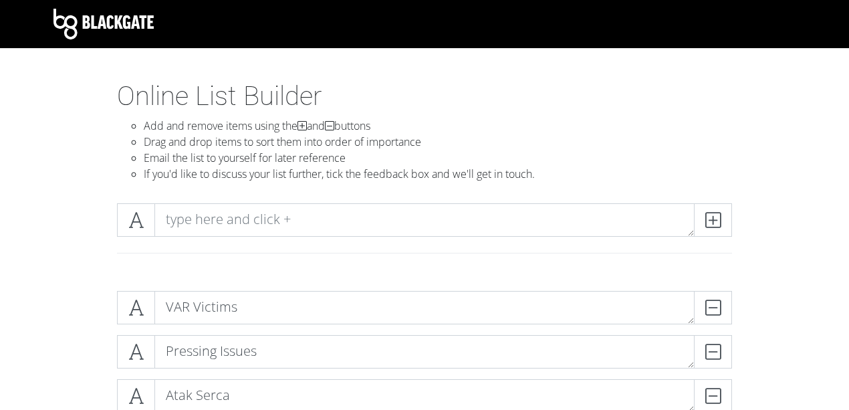
scroll to position [0, 0]
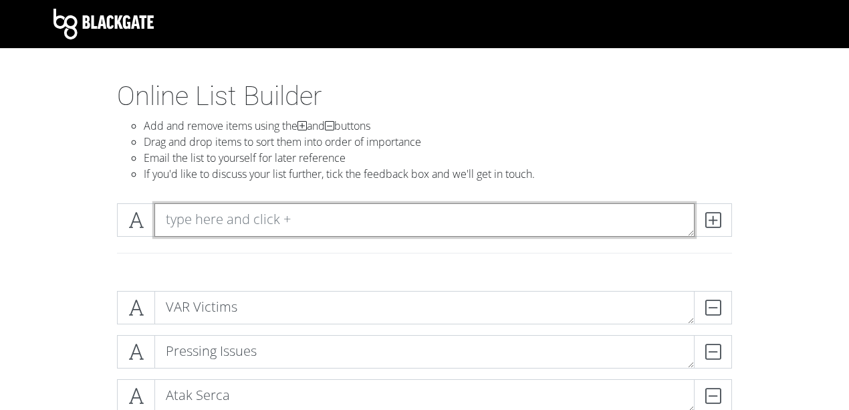
click at [228, 223] on textarea at bounding box center [424, 219] width 540 height 33
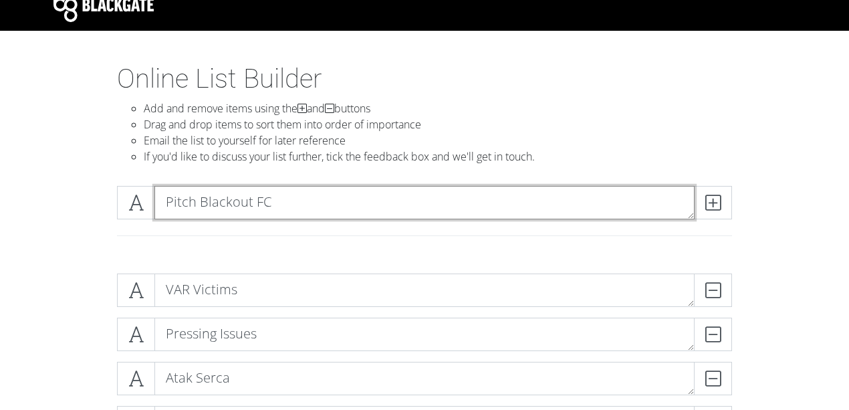
scroll to position [44, 0]
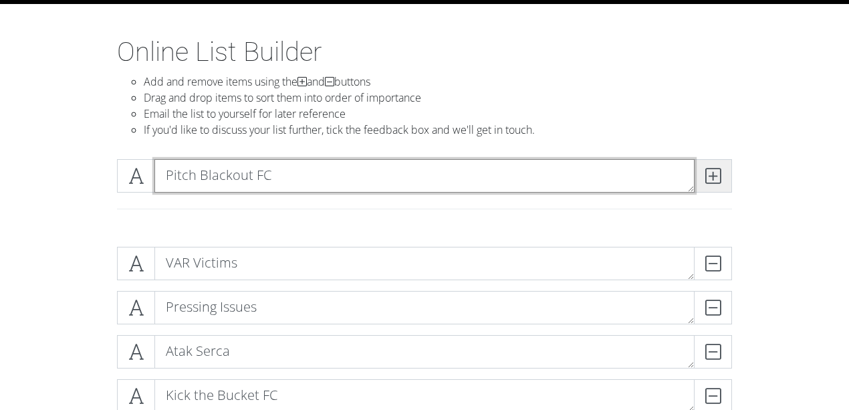
type textarea "Pitch Blackout FC"
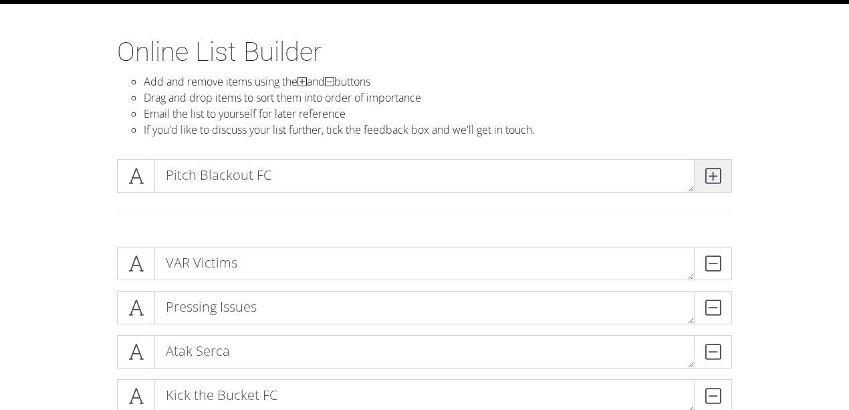
click at [724, 175] on span at bounding box center [713, 175] width 38 height 33
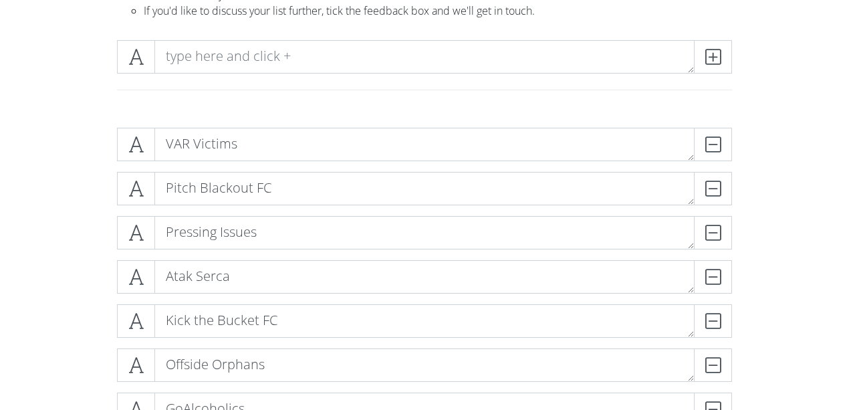
scroll to position [134, 0]
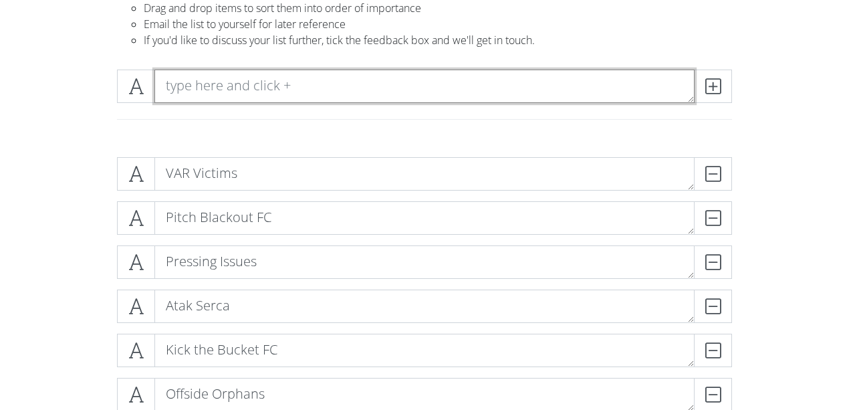
click at [219, 87] on textarea at bounding box center [424, 86] width 540 height 33
type textarea "Perpetuum Immobile"
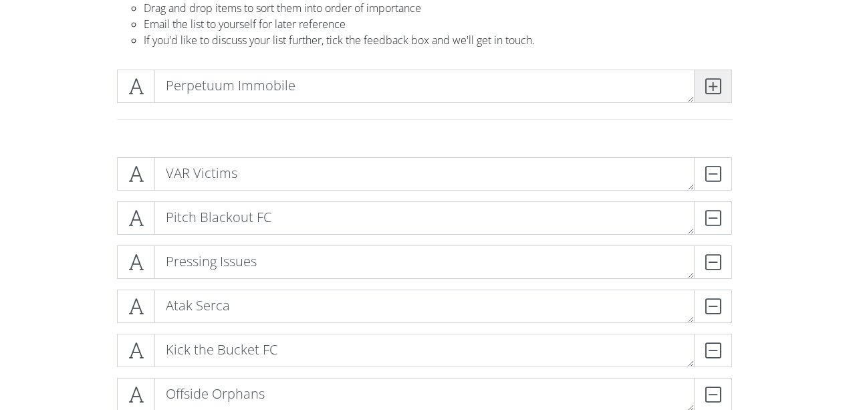
click at [718, 86] on icon at bounding box center [713, 86] width 15 height 13
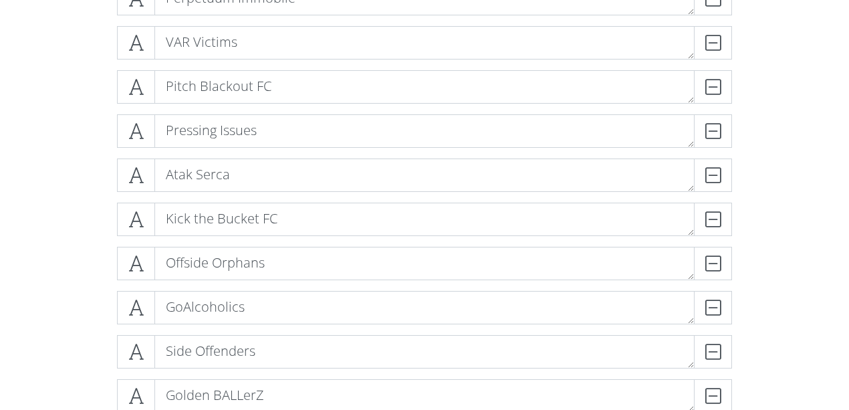
scroll to position [312, 0]
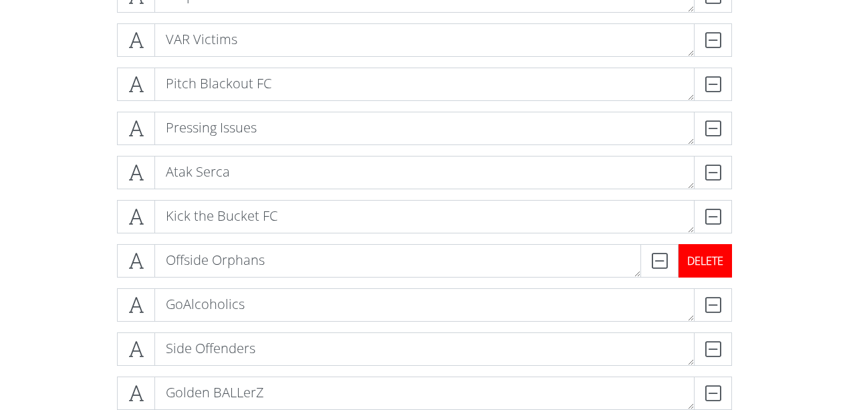
click at [722, 259] on div "DELETE" at bounding box center [706, 260] width 54 height 33
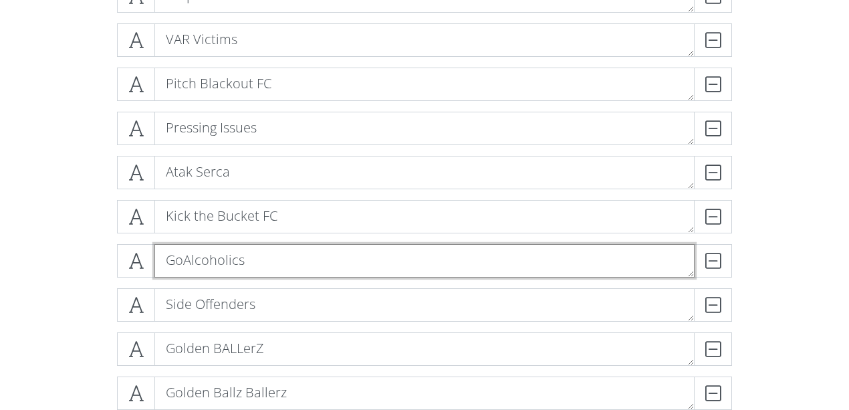
drag, startPoint x: 193, startPoint y: 259, endPoint x: 181, endPoint y: 272, distance: 17.5
click at [168, 262] on textarea "GoAlcoholics" at bounding box center [424, 260] width 540 height 33
click at [181, 261] on textarea "GoAlcoholics" at bounding box center [424, 260] width 540 height 33
type textarea "GoAlcoholics"
click at [346, 262] on textarea "GoAlcoholics" at bounding box center [424, 260] width 540 height 33
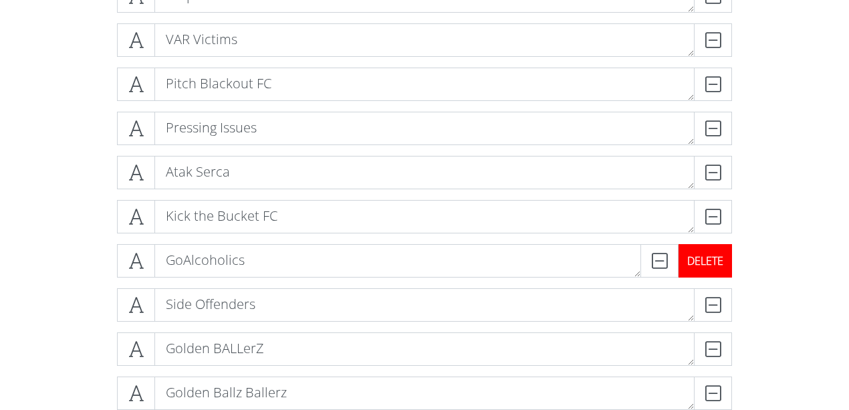
click at [726, 261] on div "DELETE" at bounding box center [706, 260] width 54 height 33
click at [732, 288] on div "DELETE" at bounding box center [732, 304] width 0 height 33
click at [726, 261] on div "DELETE" at bounding box center [706, 260] width 54 height 33
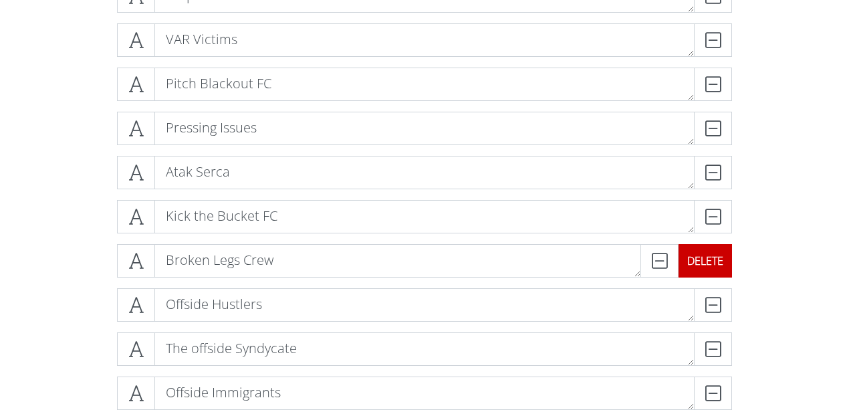
click at [726, 261] on div "DELETE" at bounding box center [706, 260] width 54 height 33
click at [732, 288] on div "DELETE" at bounding box center [732, 304] width 0 height 33
click at [726, 261] on div "DELETE" at bounding box center [706, 260] width 54 height 33
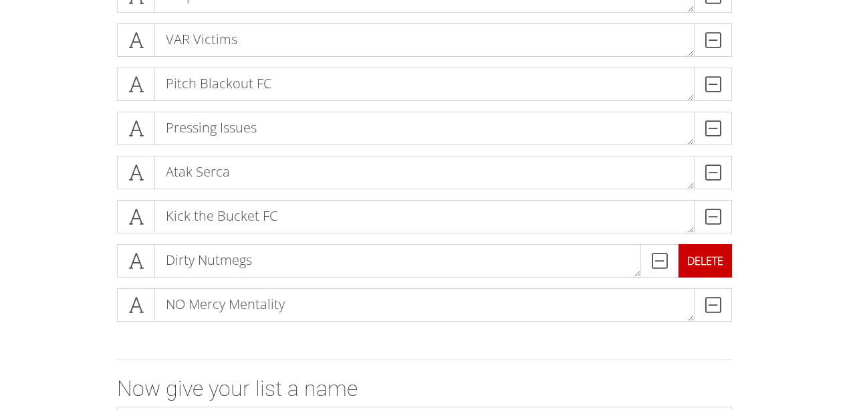
click at [726, 261] on div "DELETE" at bounding box center [706, 260] width 54 height 33
click at [732, 288] on div "DELETE" at bounding box center [732, 304] width 0 height 33
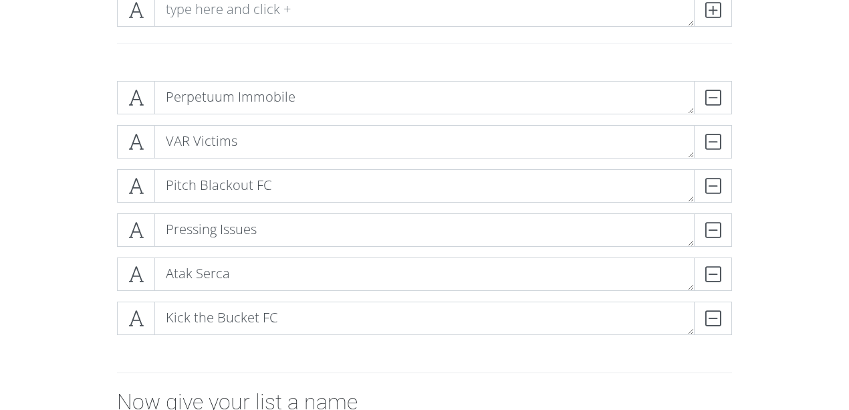
scroll to position [223, 0]
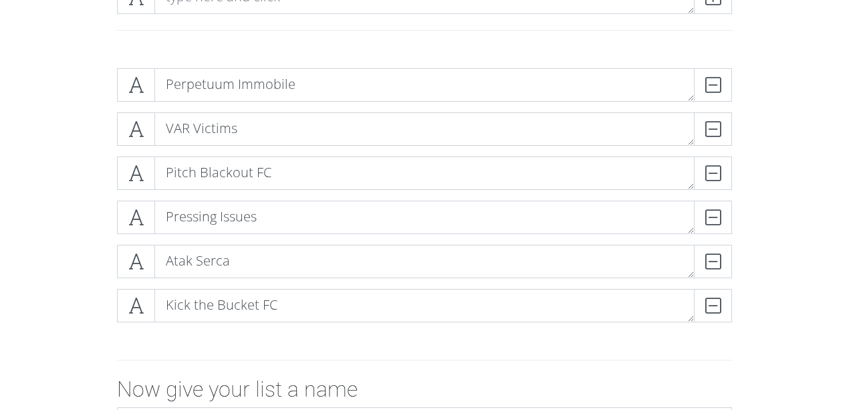
click at [60, 201] on div "Perpetuum Immobile DELETE VAR Victims DELETE Pitch Blackout FC DELETE Pressing …" at bounding box center [424, 201] width 762 height 286
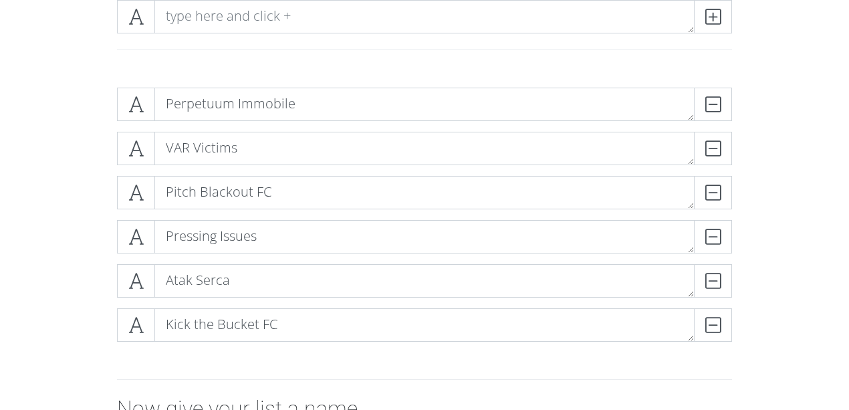
scroll to position [178, 0]
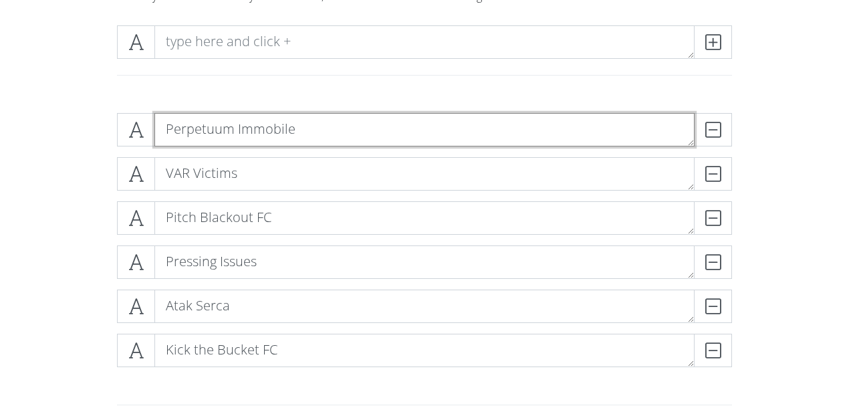
click at [162, 128] on textarea "Perpetuum Immobile" at bounding box center [424, 129] width 540 height 33
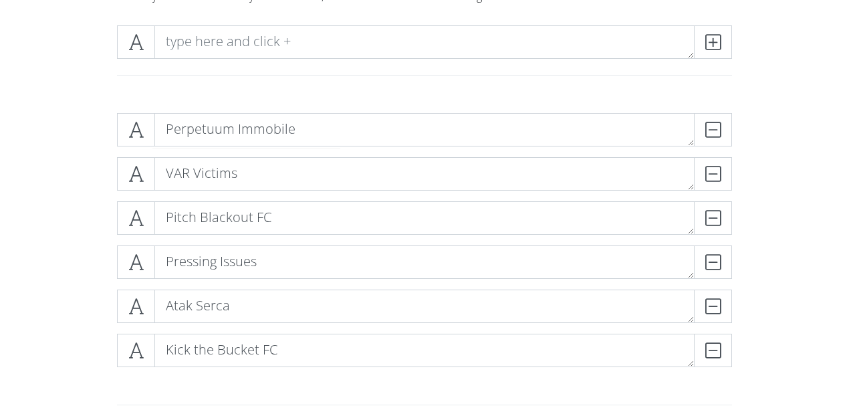
click at [426, 92] on div at bounding box center [424, 59] width 762 height 88
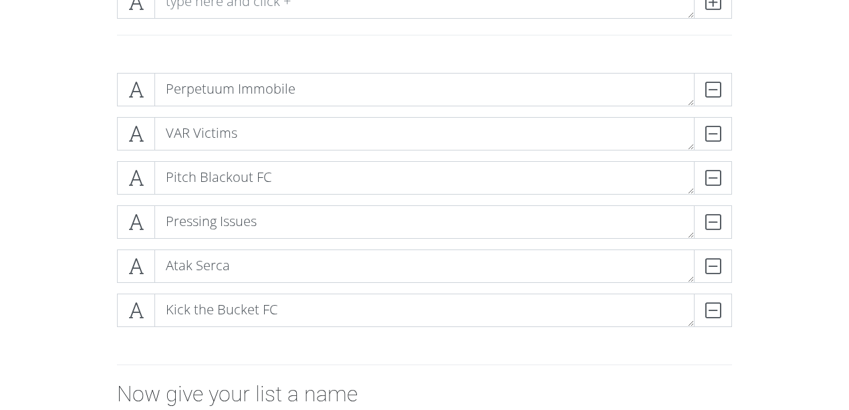
scroll to position [223, 0]
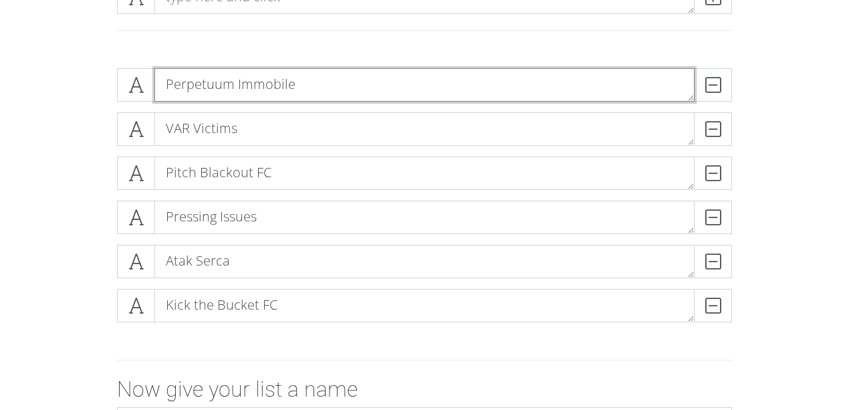
click at [162, 88] on textarea "Perpetuum Immobile" at bounding box center [424, 84] width 540 height 33
click at [182, 84] on textarea "KS Perpetuum Immobile" at bounding box center [424, 84] width 540 height 33
click at [181, 87] on textarea "KS Perpetuum Immobile" at bounding box center [424, 84] width 540 height 33
click at [312, 87] on textarea "Perpetuum Immobile" at bounding box center [424, 84] width 540 height 33
drag, startPoint x: 231, startPoint y: 87, endPoint x: 183, endPoint y: 90, distance: 48.9
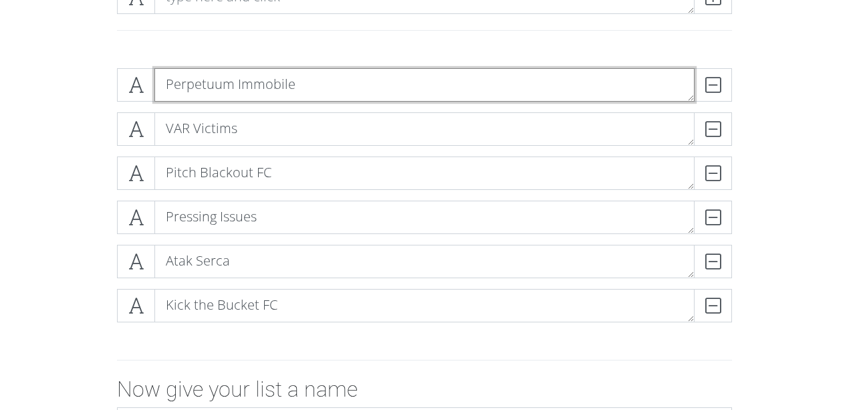
click at [183, 90] on textarea "Perpetuum Immobile" at bounding box center [424, 84] width 540 height 33
click at [324, 83] on textarea "Perpetuum Immobile" at bounding box center [424, 84] width 540 height 33
type textarea "Perpetuum Immobile"
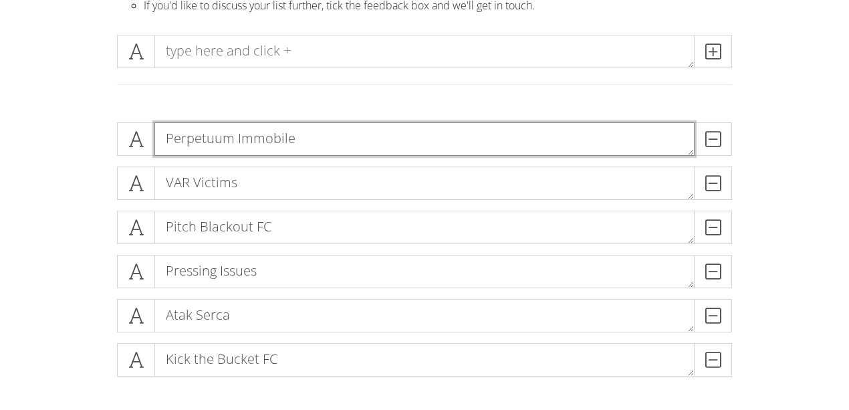
scroll to position [134, 0]
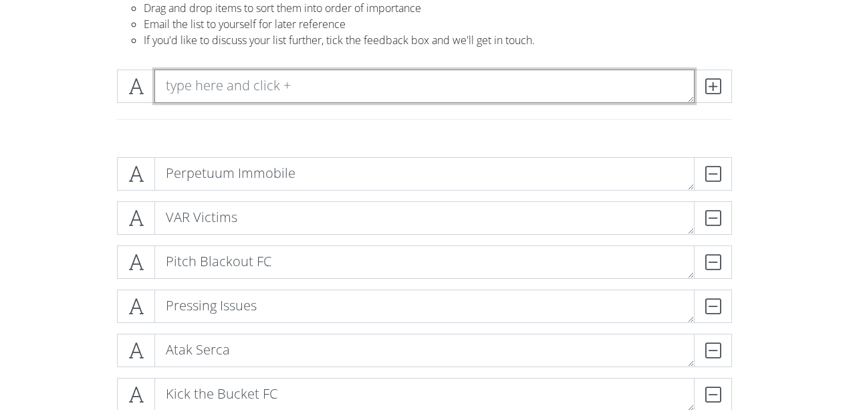
click at [221, 84] on textarea at bounding box center [424, 86] width 540 height 33
type textarea "P"
type textarea "PERPETUM IMMOBILE"
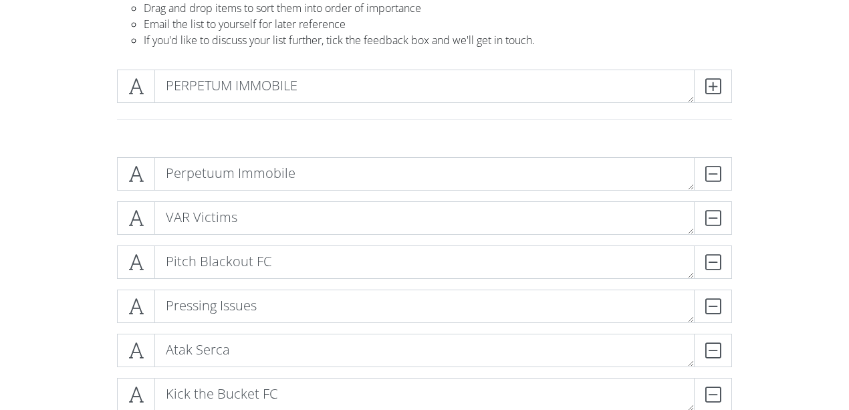
drag, startPoint x: 379, startPoint y: 106, endPoint x: 330, endPoint y: 91, distance: 51.2
click at [207, 98] on div "PERPETUM IMMOBILE" at bounding box center [425, 92] width 622 height 44
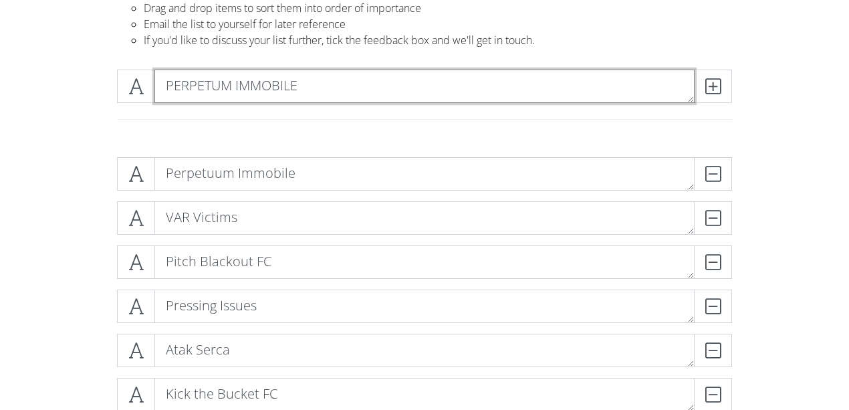
drag, startPoint x: 332, startPoint y: 89, endPoint x: 112, endPoint y: 98, distance: 220.2
click at [112, 98] on div "PERPETUM IMMOBILE" at bounding box center [424, 103] width 635 height 66
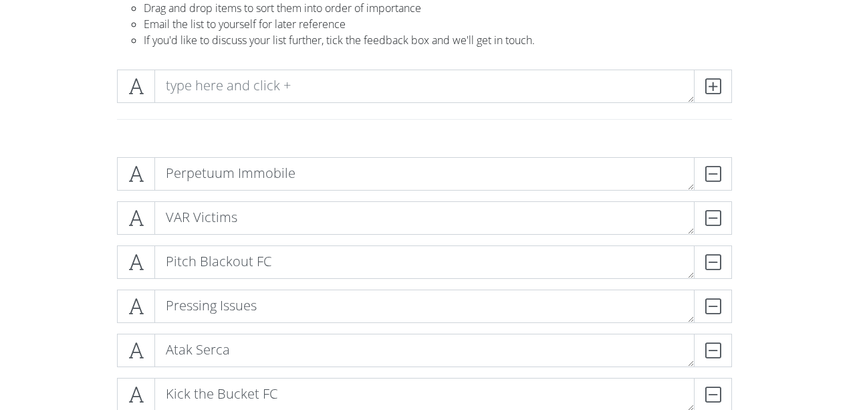
click at [245, 125] on div at bounding box center [424, 125] width 635 height 22
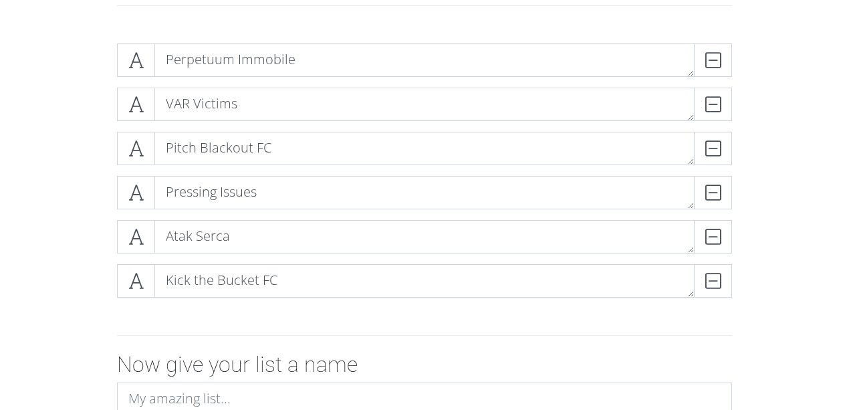
scroll to position [223, 0]
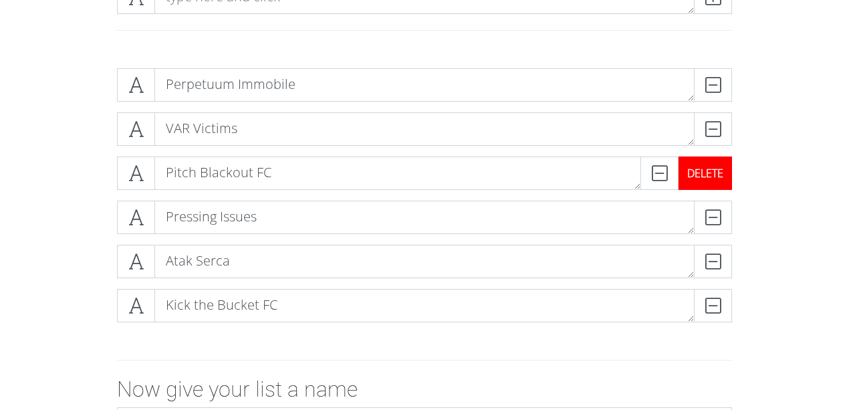
click at [725, 179] on div "DELETE" at bounding box center [706, 172] width 54 height 33
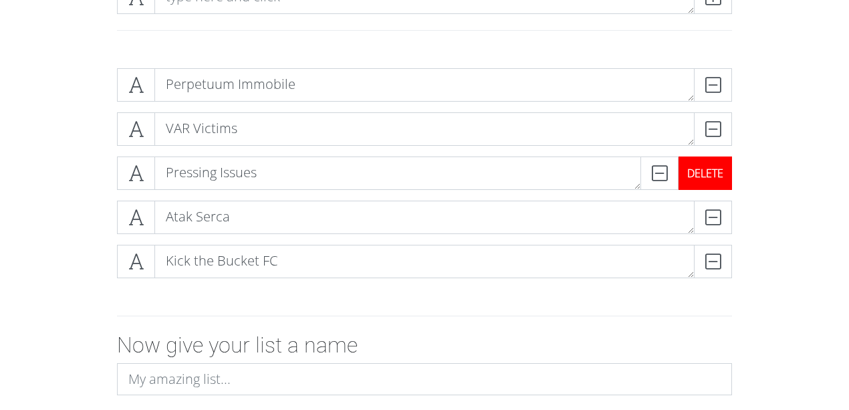
click at [725, 179] on div "DELETE" at bounding box center [706, 172] width 54 height 33
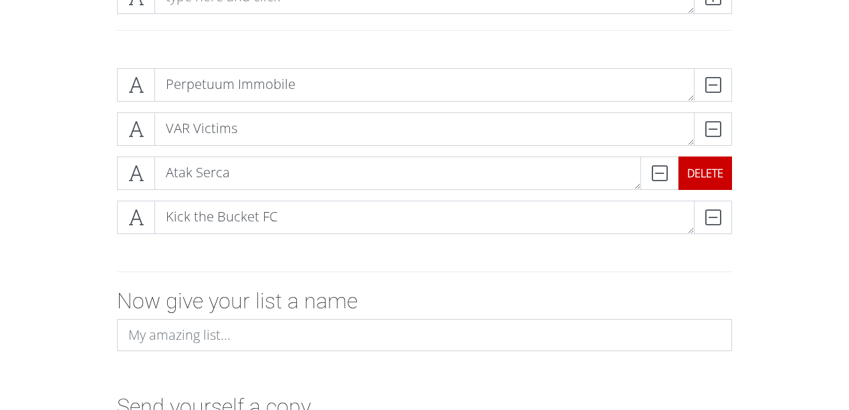
click at [725, 179] on div "DELETE" at bounding box center [706, 172] width 54 height 33
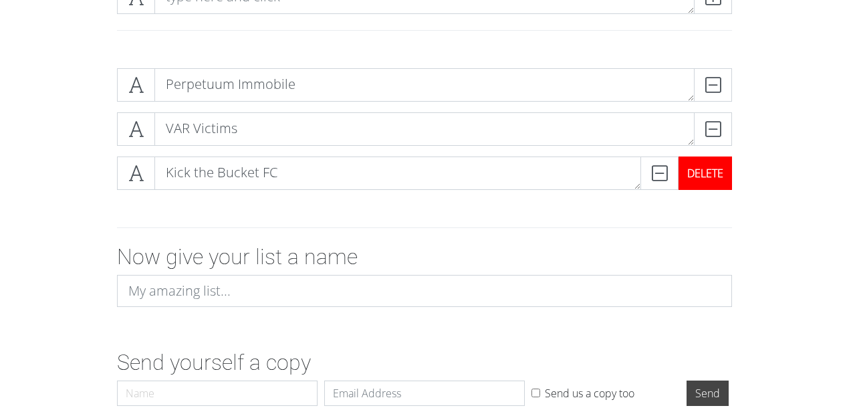
click at [709, 175] on div "DELETE" at bounding box center [706, 172] width 54 height 33
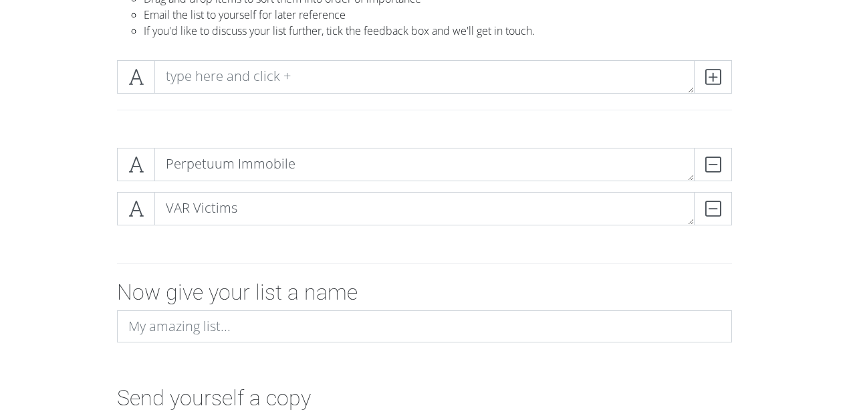
scroll to position [134, 0]
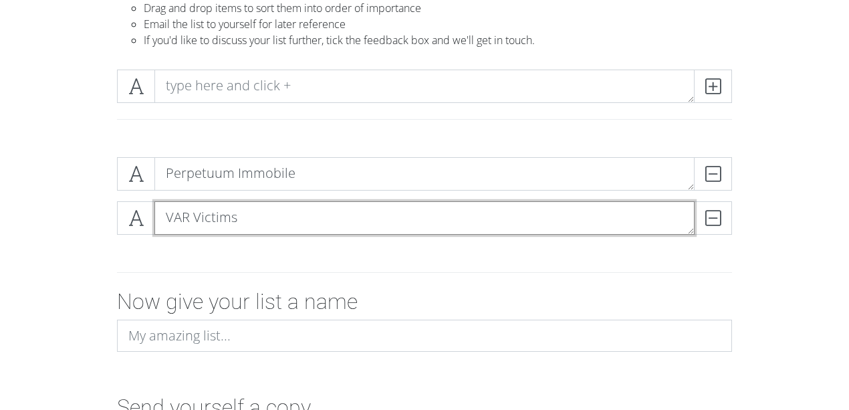
click at [277, 215] on textarea "VAR Victims" at bounding box center [424, 217] width 540 height 33
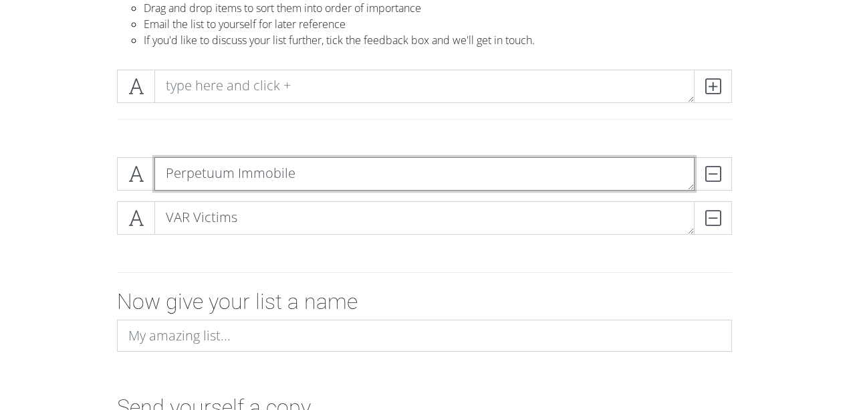
drag, startPoint x: 290, startPoint y: 171, endPoint x: 238, endPoint y: 175, distance: 51.6
click at [238, 175] on textarea "Perpetuum Immobile" at bounding box center [424, 173] width 540 height 33
click at [327, 169] on textarea "Perpetuum Immobile" at bounding box center [424, 173] width 540 height 33
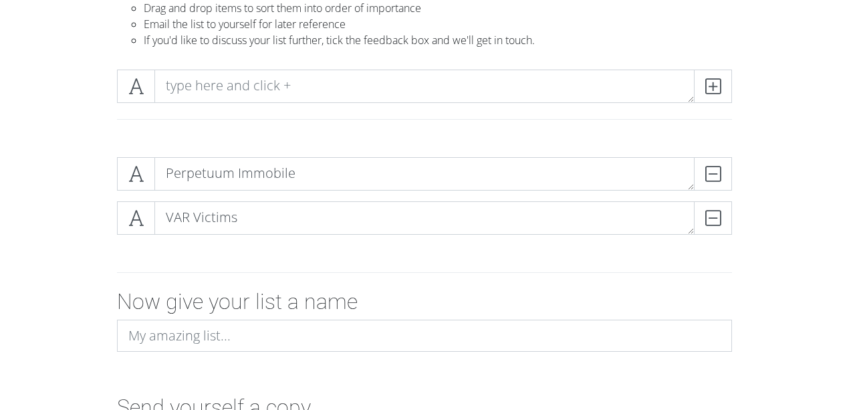
click at [69, 210] on div "Perpetuum Immobile DELETE VAR Victims DELETE" at bounding box center [424, 201] width 762 height 110
